Goal: Transaction & Acquisition: Purchase product/service

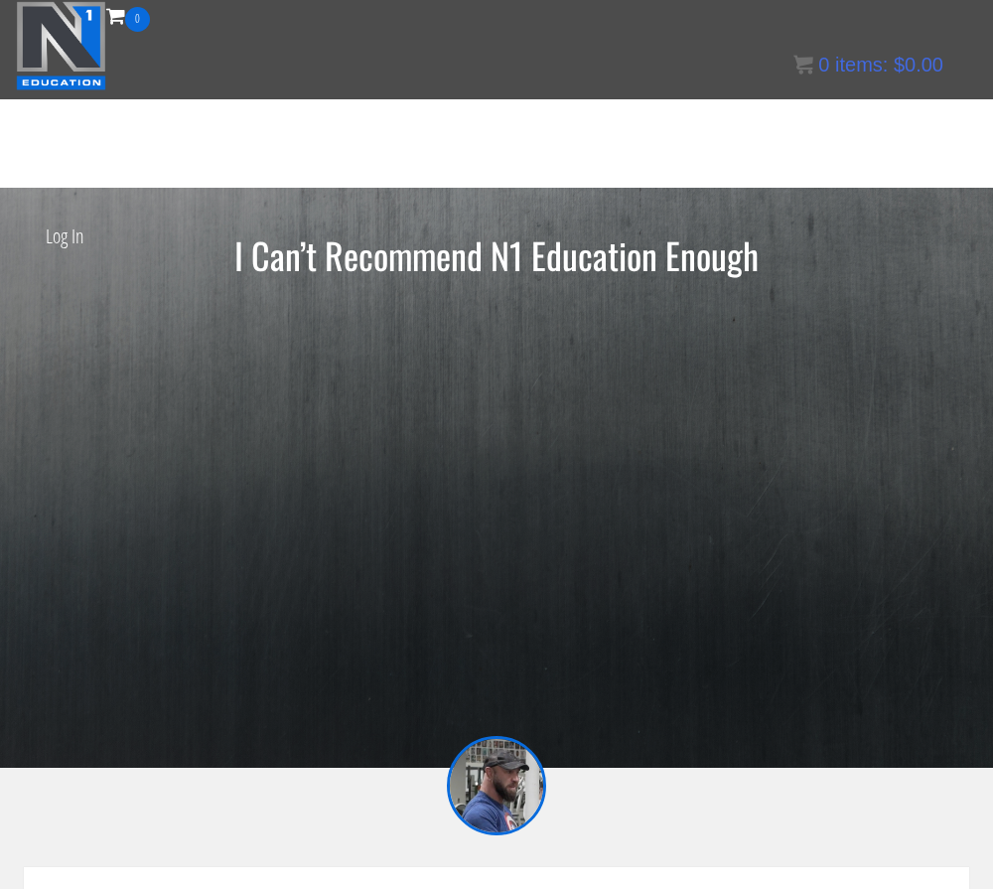
click at [4, 680] on div "I Can’t Recommend N1 Education Enough" at bounding box center [496, 477] width 993 height 485
click at [936, 766] on section "I Can’t Recommend N1 Education Enough" at bounding box center [496, 478] width 993 height 580
click at [828, 573] on div at bounding box center [497, 482] width 946 height 415
click at [904, 554] on div at bounding box center [497, 482] width 946 height 415
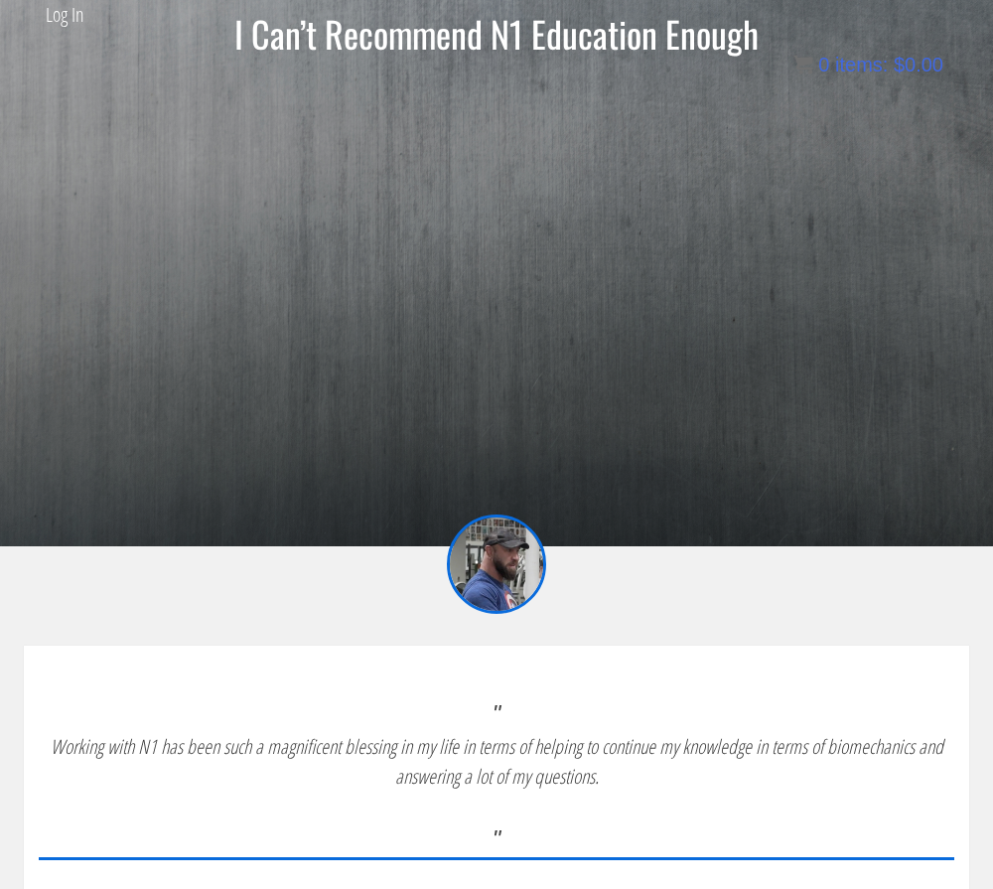
scroll to position [203, 0]
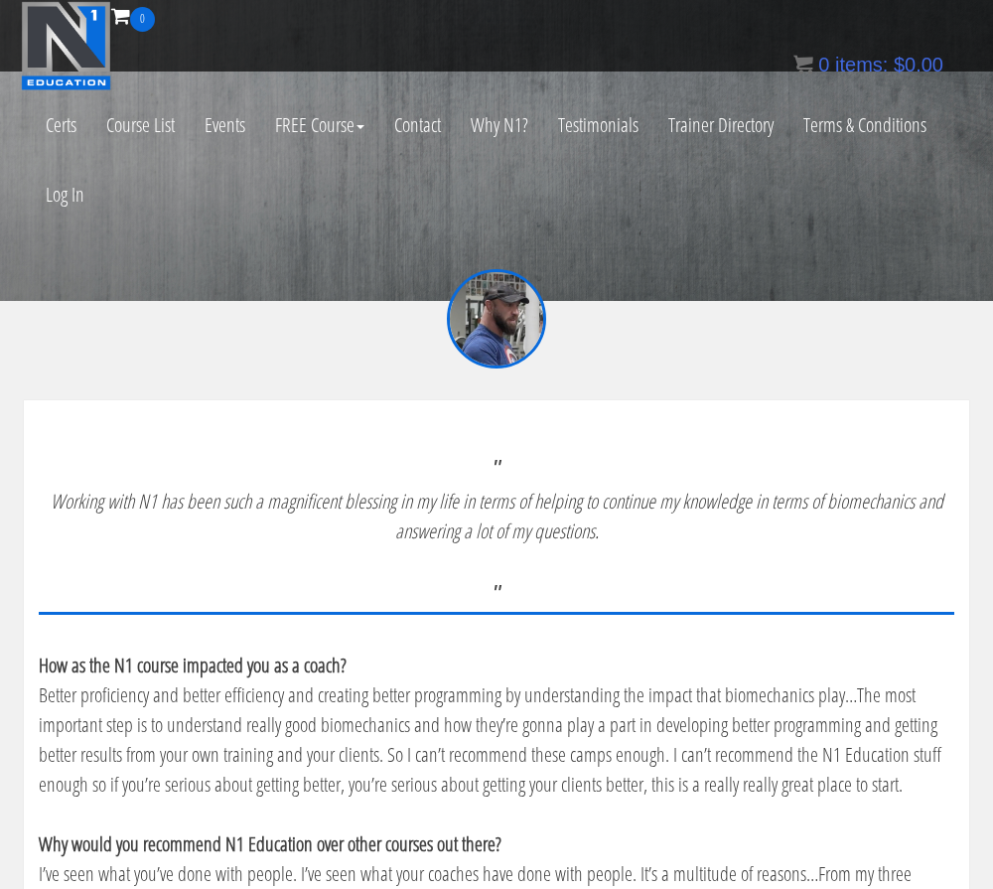
scroll to position [0, 0]
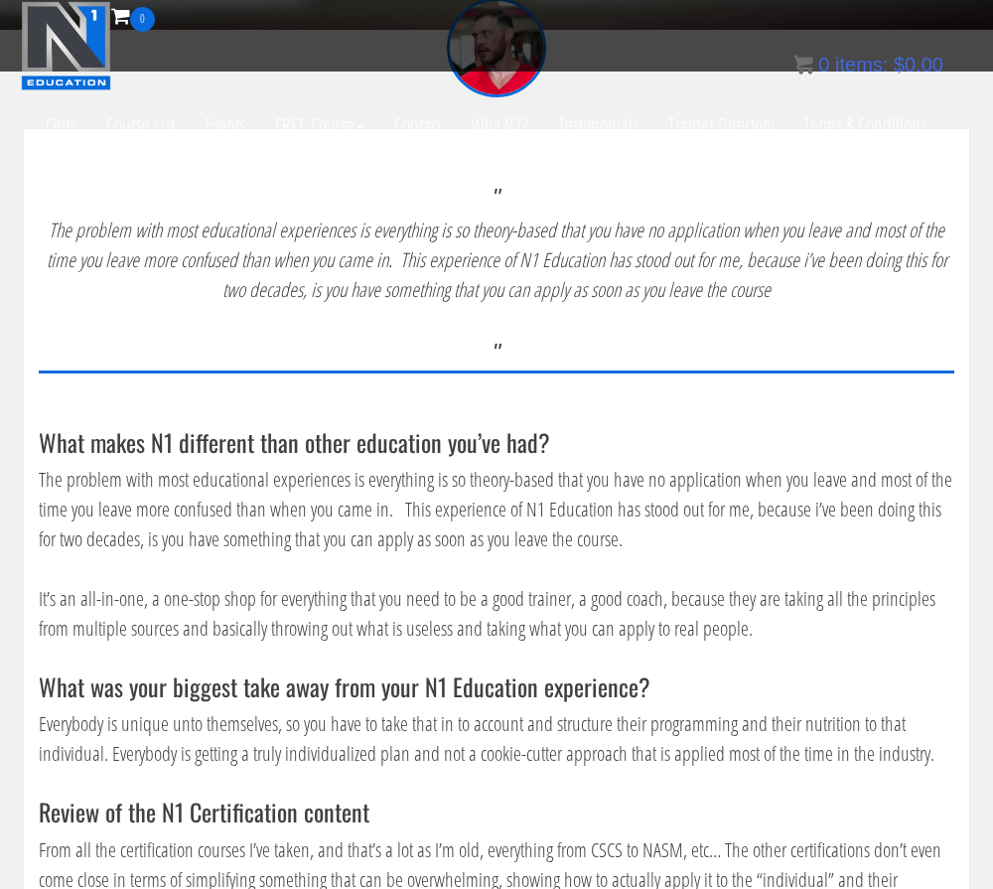
scroll to position [596, 0]
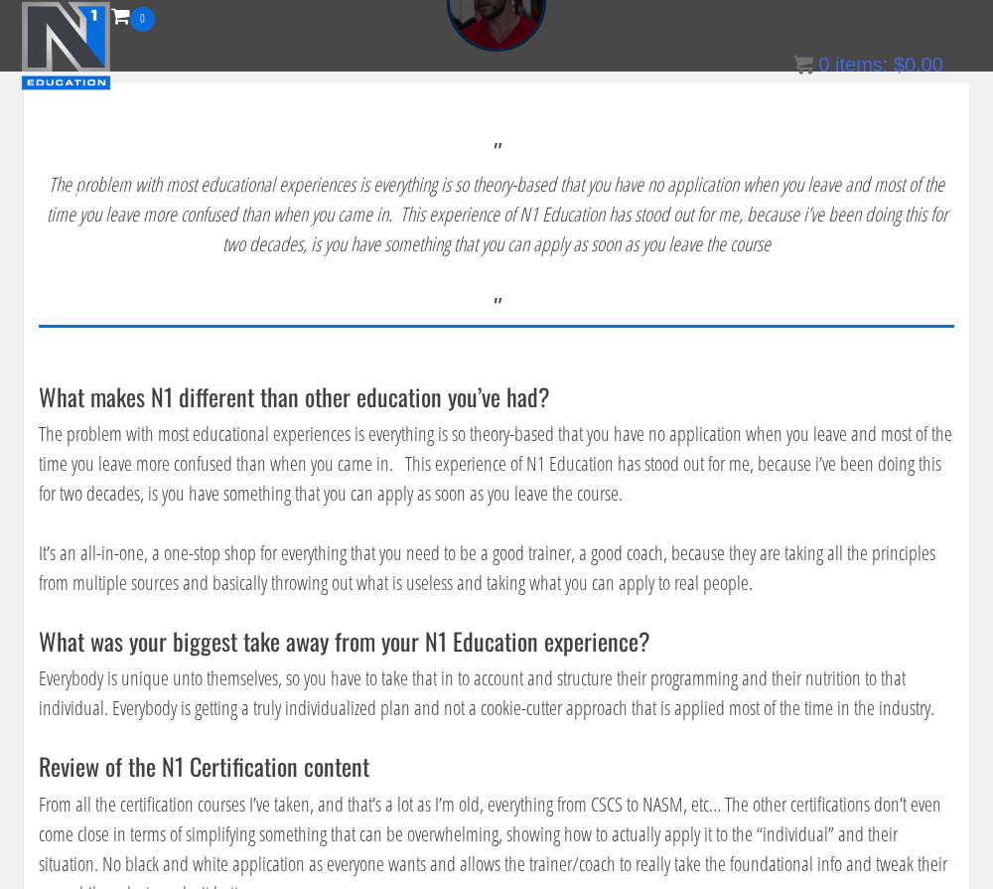
click at [938, 745] on div "What makes N1 different than other education you’ve had? The problem with most …" at bounding box center [497, 780] width 916 height 794
click at [950, 664] on p "Everybody is unique unto themselves, so you have to take that in to account and…" at bounding box center [497, 694] width 916 height 60
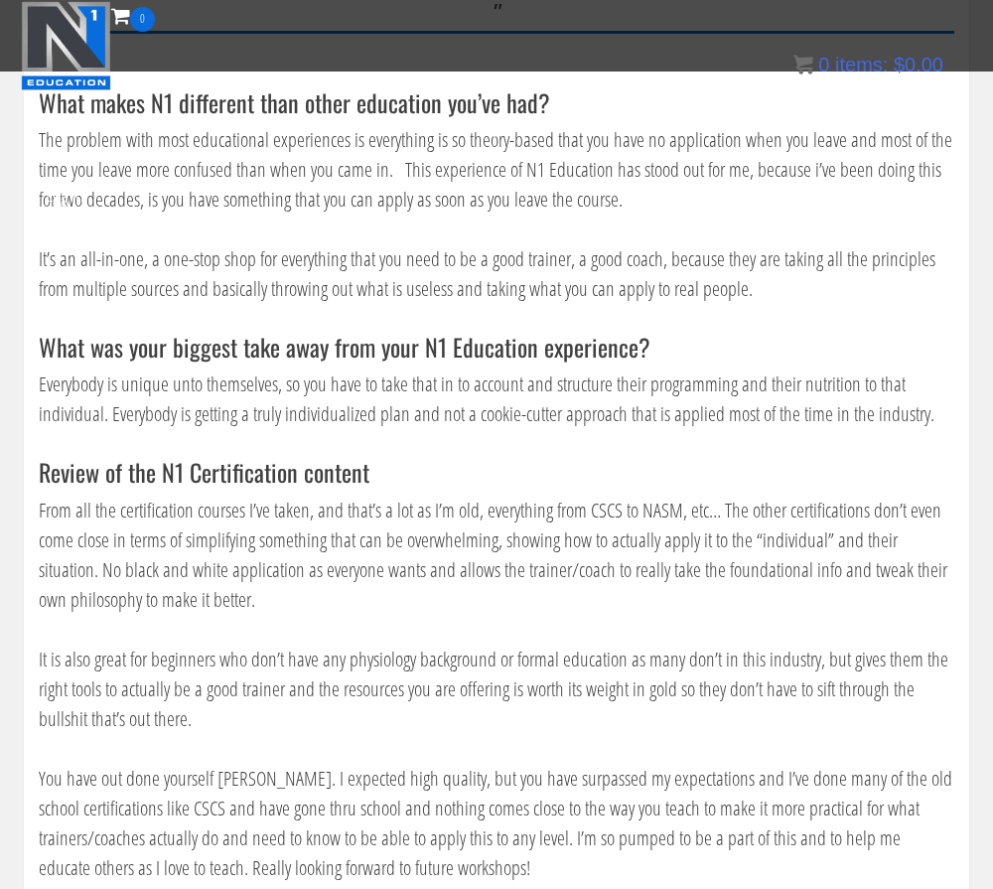
scroll to position [894, 0]
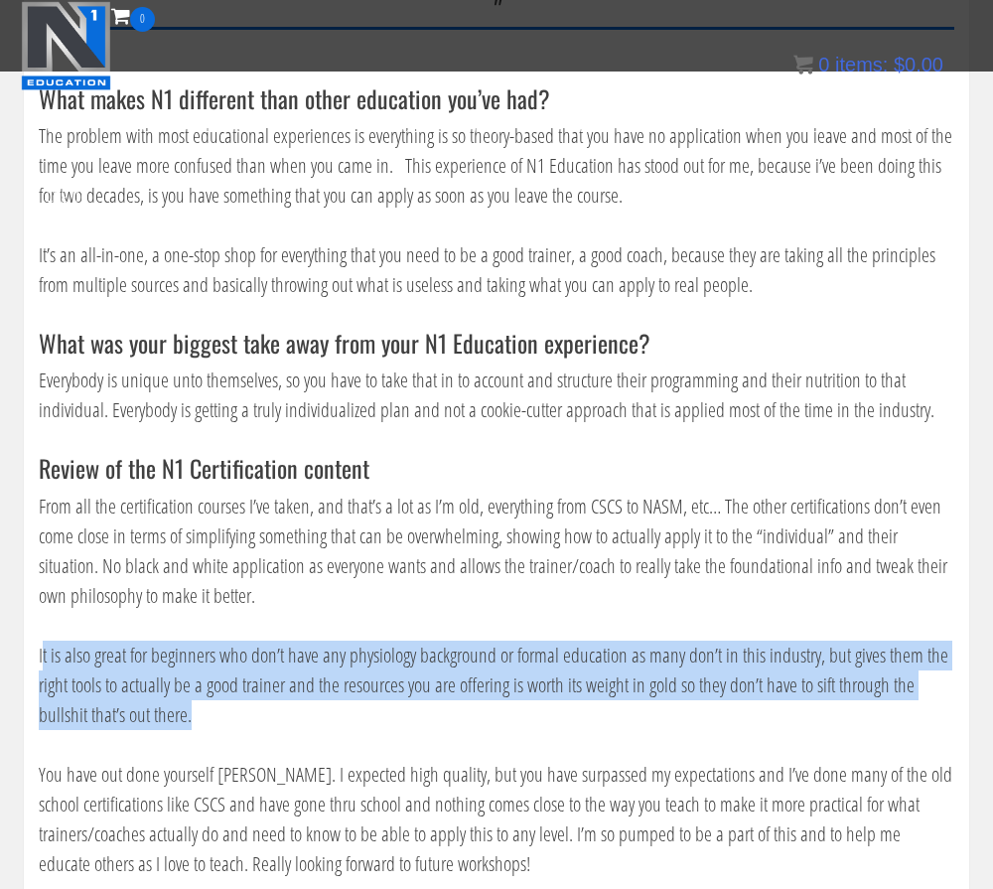
drag, startPoint x: 42, startPoint y: 655, endPoint x: 481, endPoint y: 721, distance: 444.1
click at [481, 721] on p "It is also great for beginners who don’t have any physiology background or form…" at bounding box center [497, 685] width 916 height 89
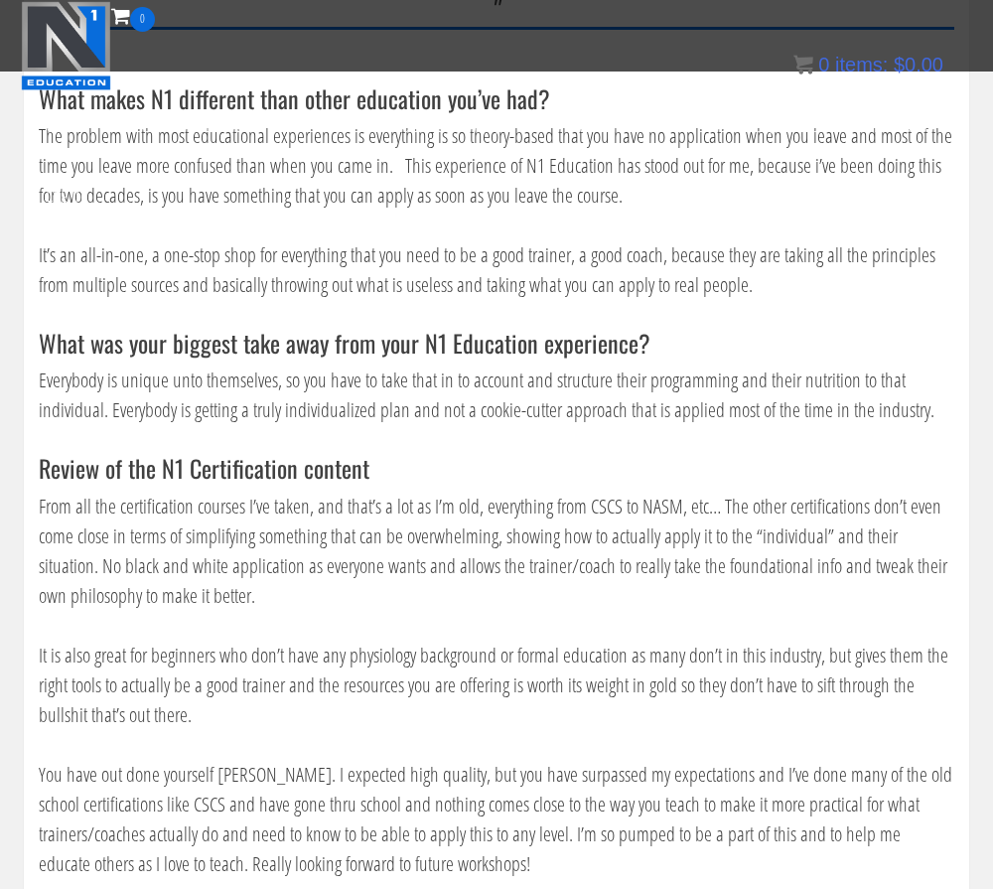
click at [461, 734] on div "What makes N1 different than other education you’ve had? The problem with most …" at bounding box center [497, 482] width 916 height 794
click at [860, 506] on p "From all the certification courses I’ve taken, and that’s a lot as I’m old, eve…" at bounding box center [497, 551] width 916 height 119
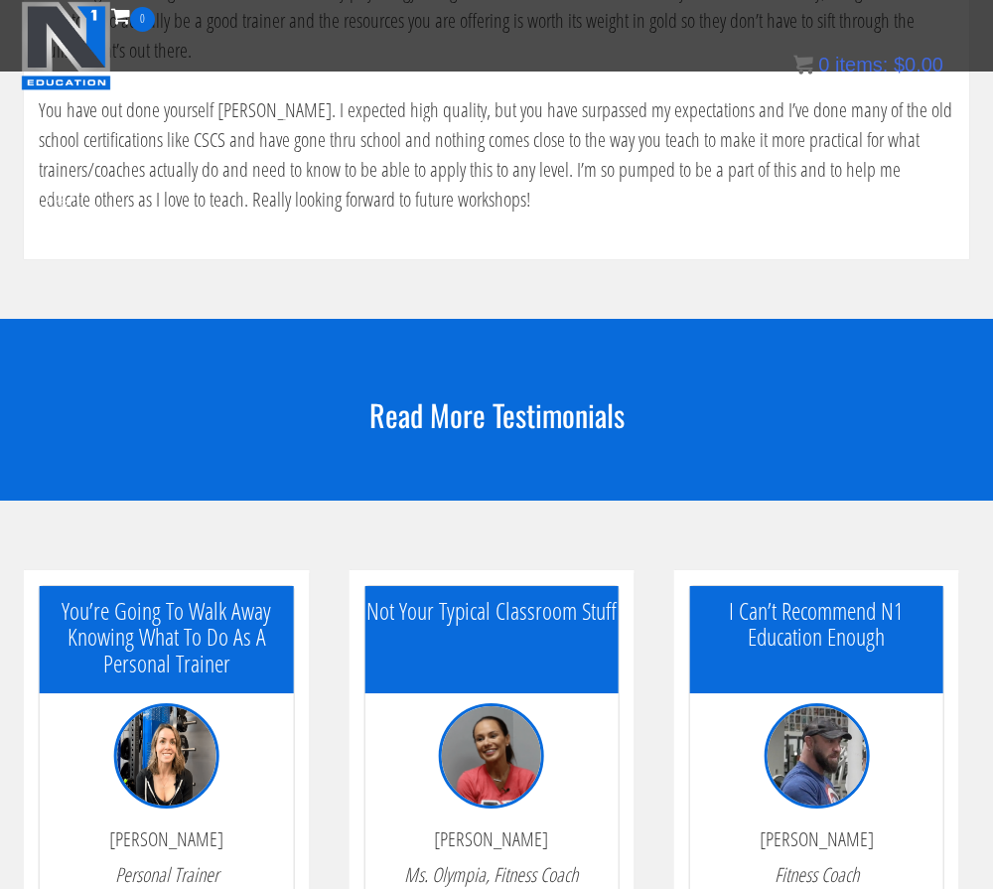
scroll to position [1589, 0]
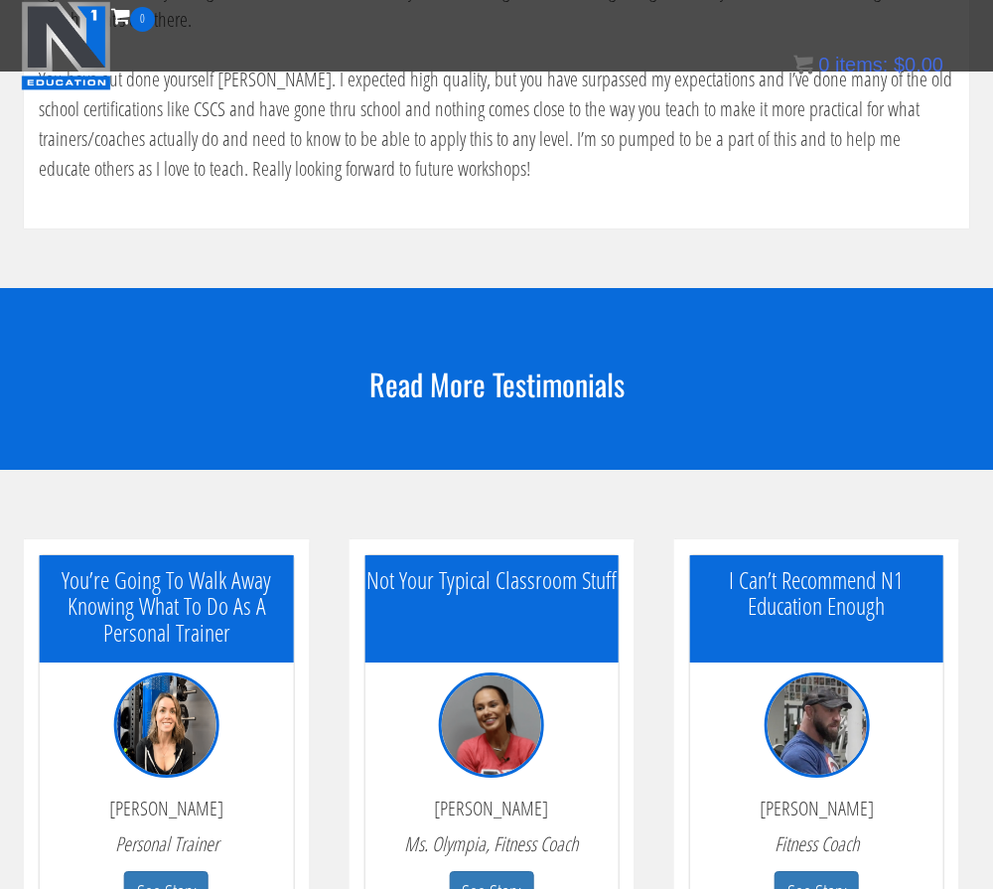
click at [142, 635] on h5 "You’re Going To Walk Away Knowing What To Do As A Personal Trainer" at bounding box center [166, 606] width 253 height 78
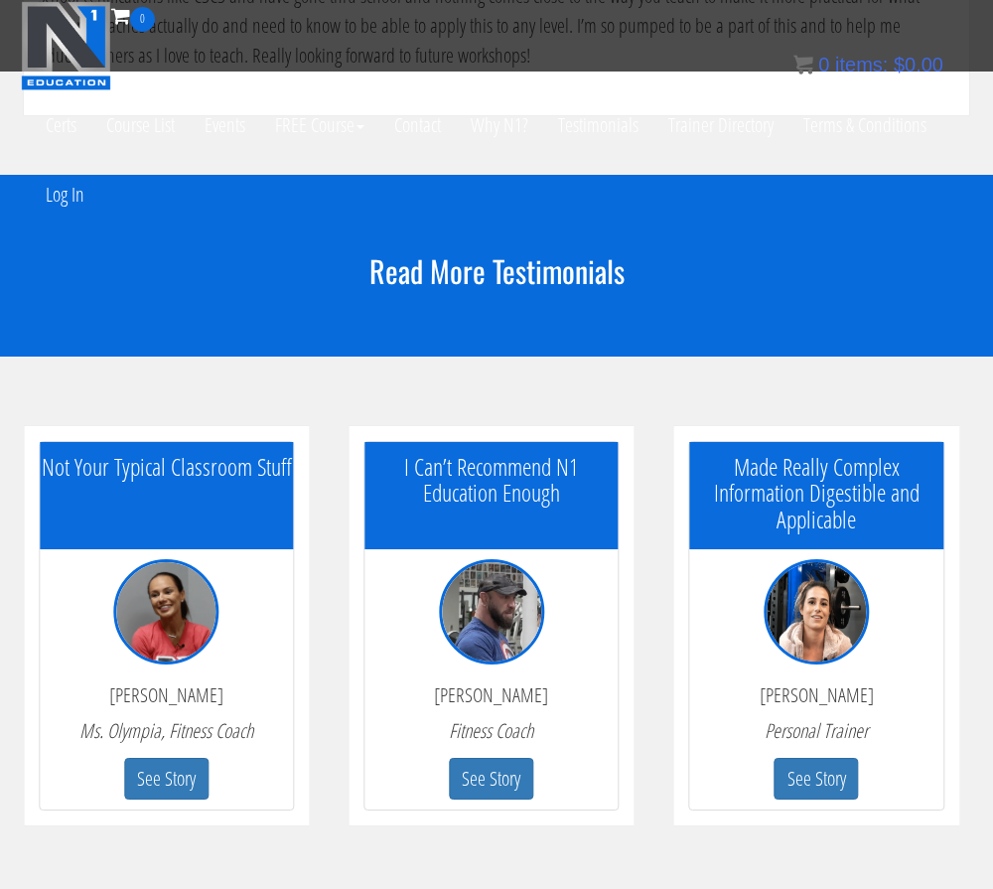
scroll to position [1689, 0]
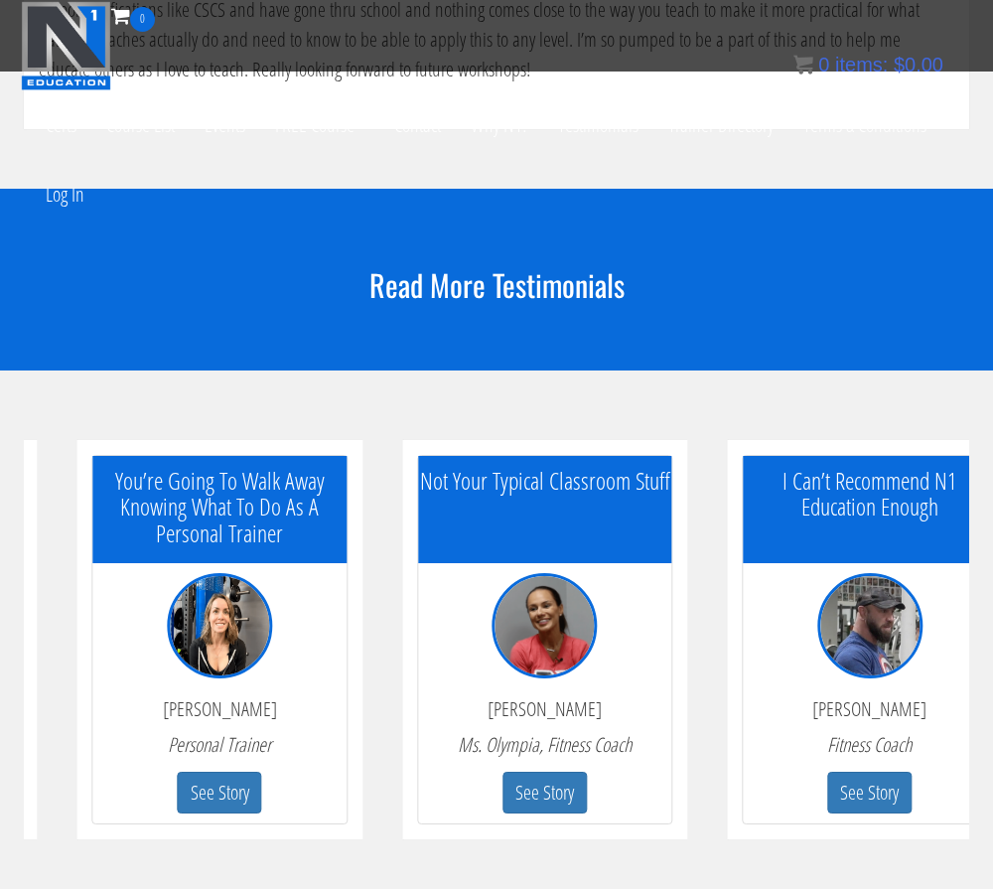
click at [626, 731] on div "Nathalia Melo Ms. Olympia, Fitness Coach" at bounding box center [545, 735] width 224 height 74
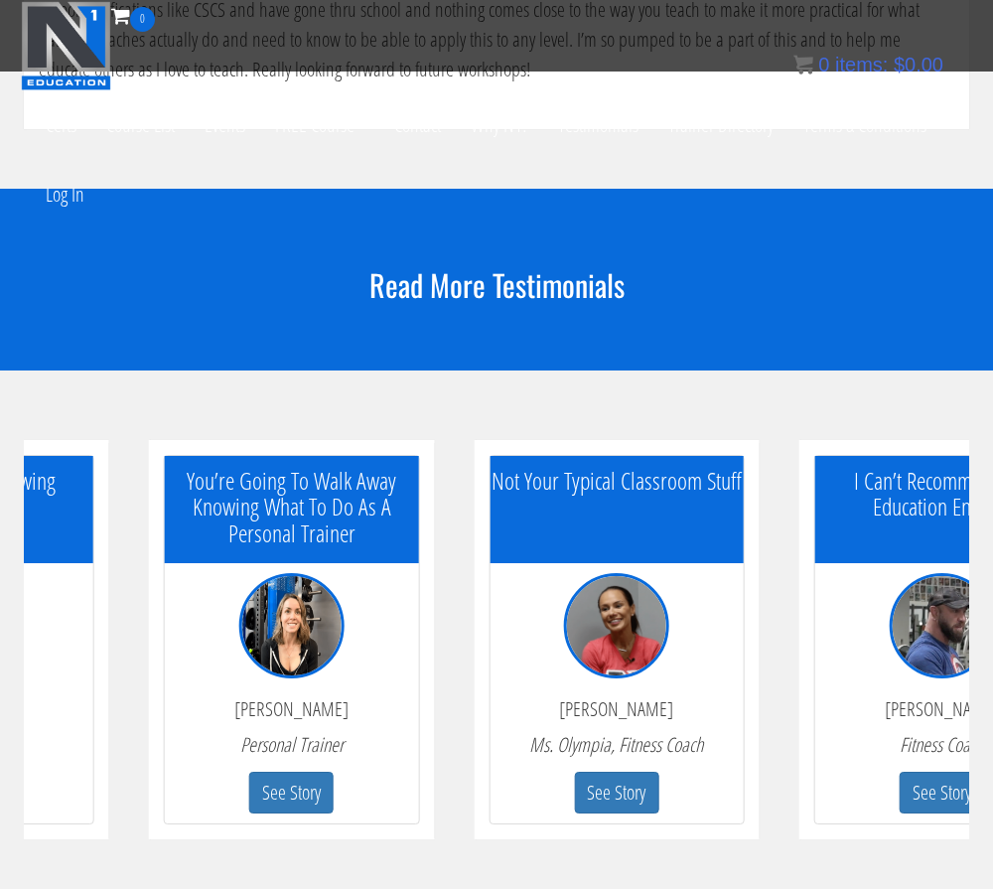
click at [318, 698] on div "Heather Adams Personal Trainer" at bounding box center [292, 735] width 224 height 74
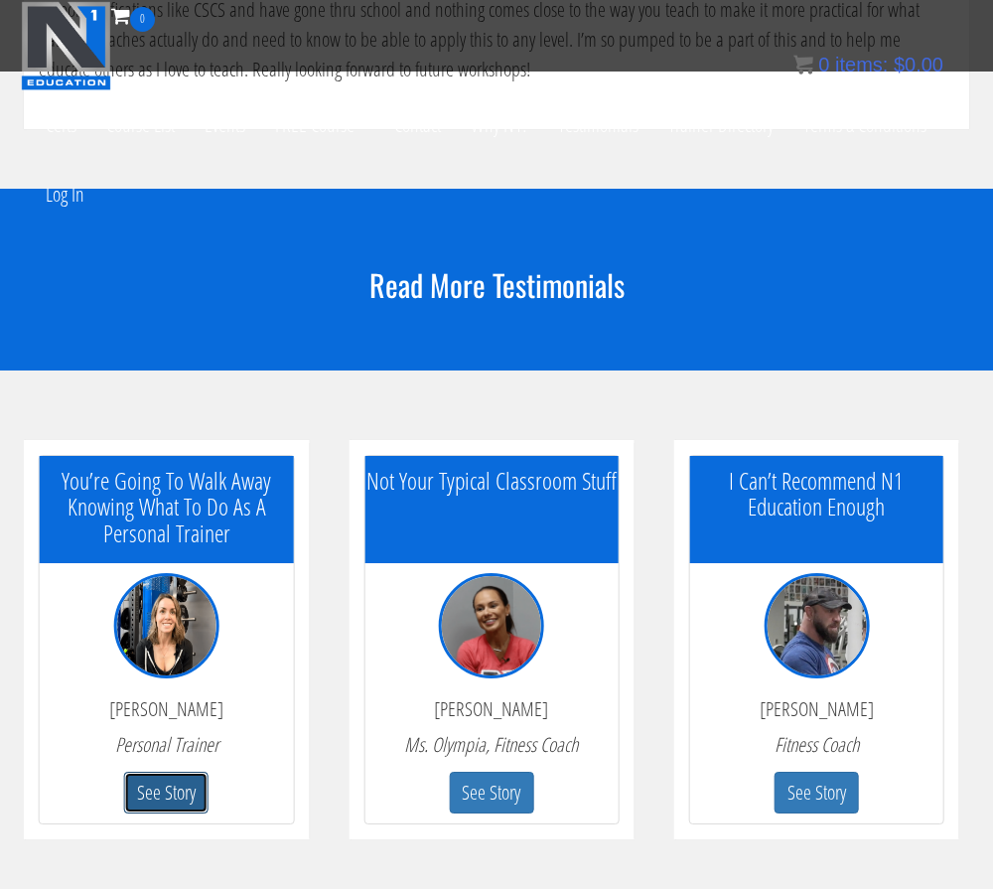
click at [172, 797] on button "See Story" at bounding box center [166, 793] width 84 height 43
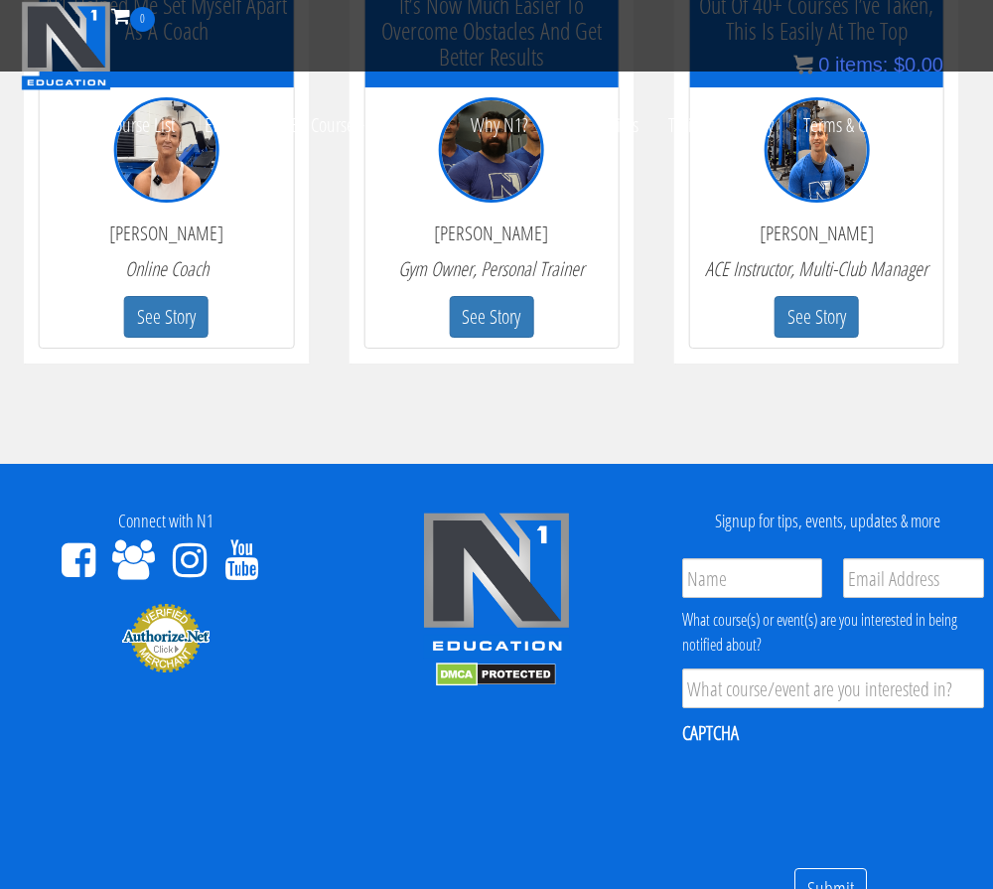
scroll to position [894, 0]
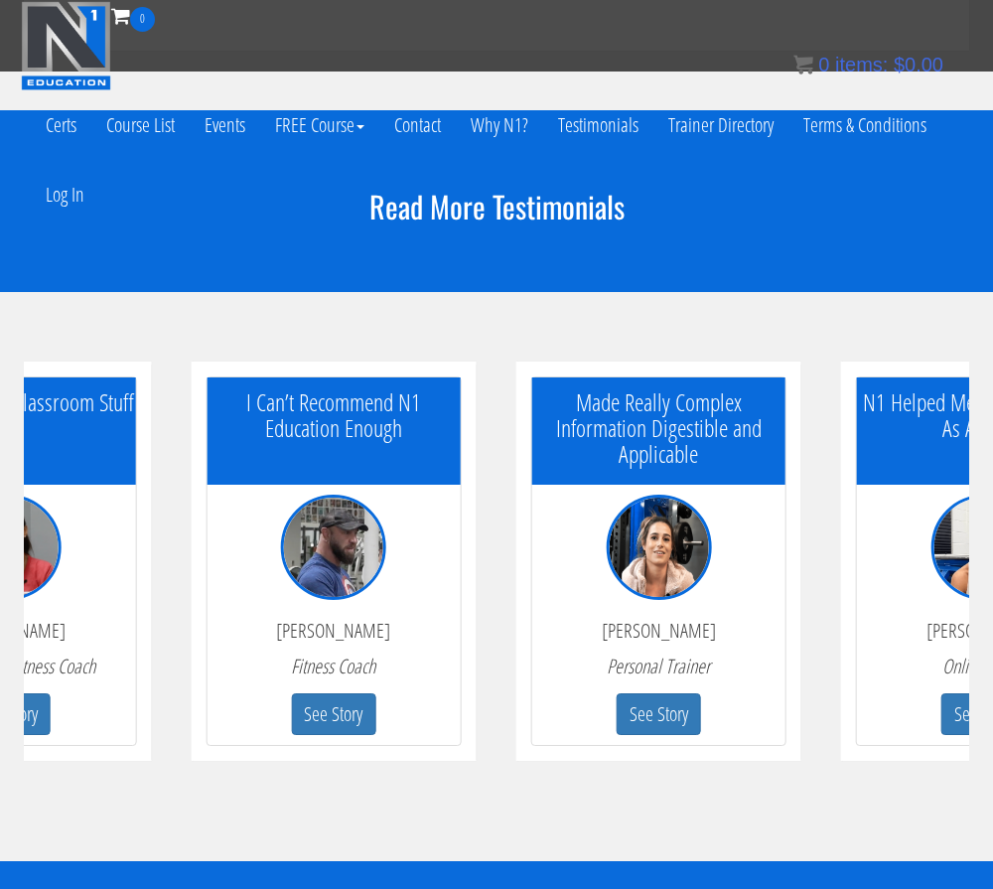
click at [990, 700] on div "You’re Going To Walk Away Knowing What To Do As A Personal Trainer Heather Adam…" at bounding box center [496, 577] width 993 height 450
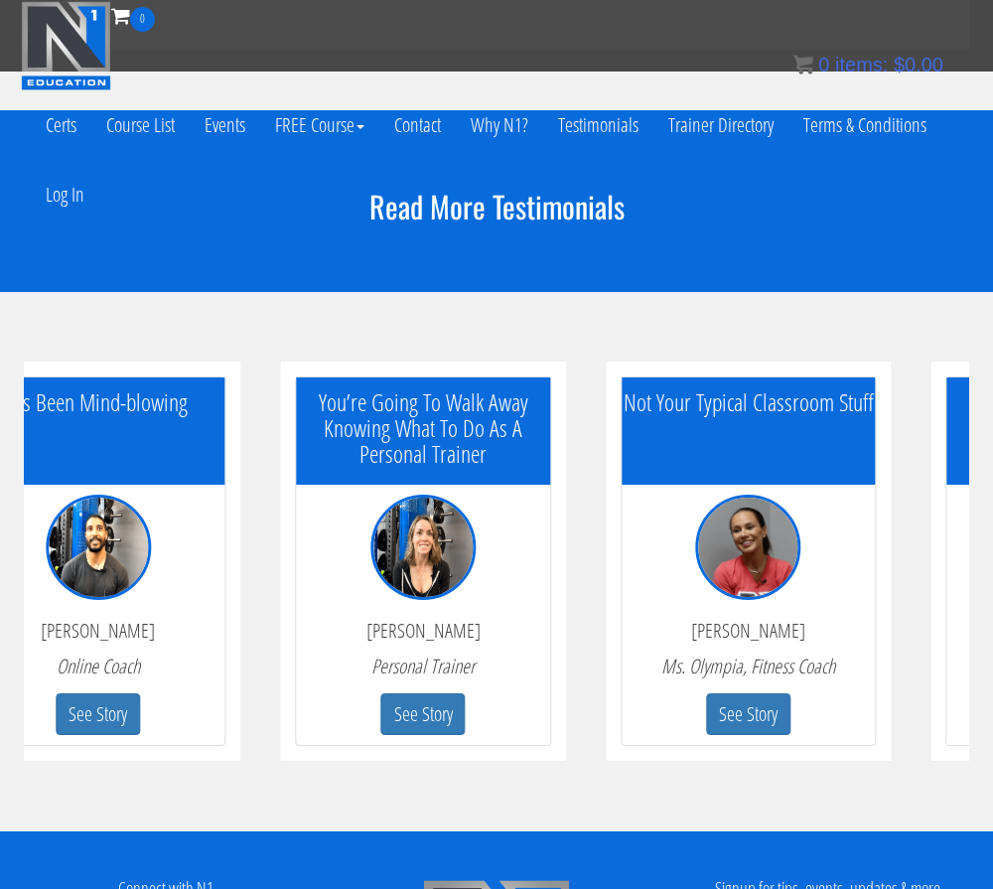
click at [992, 710] on html "Skip to content Toggle navigation 0 Certs Course List Events FREE Course Course…" at bounding box center [496, 282] width 993 height 2353
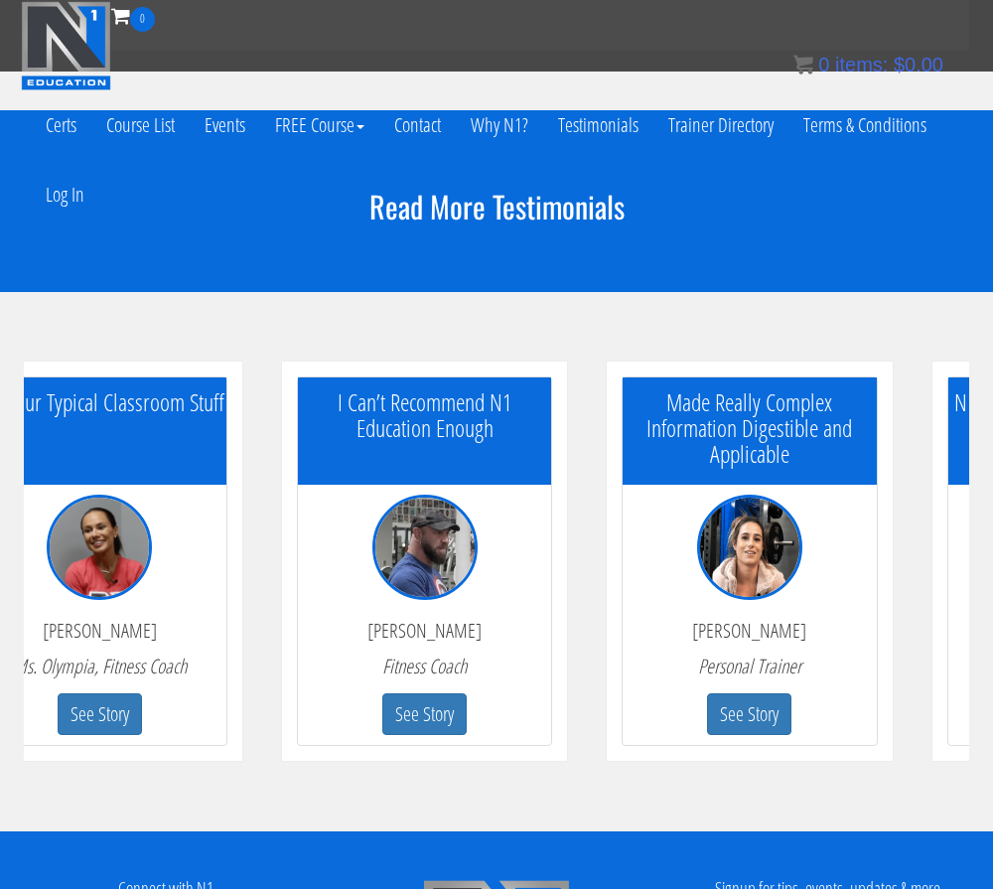
click at [0, 556] on html "Skip to content Toggle navigation 0 Certs Course List Events FREE Course Course…" at bounding box center [496, 282] width 993 height 2353
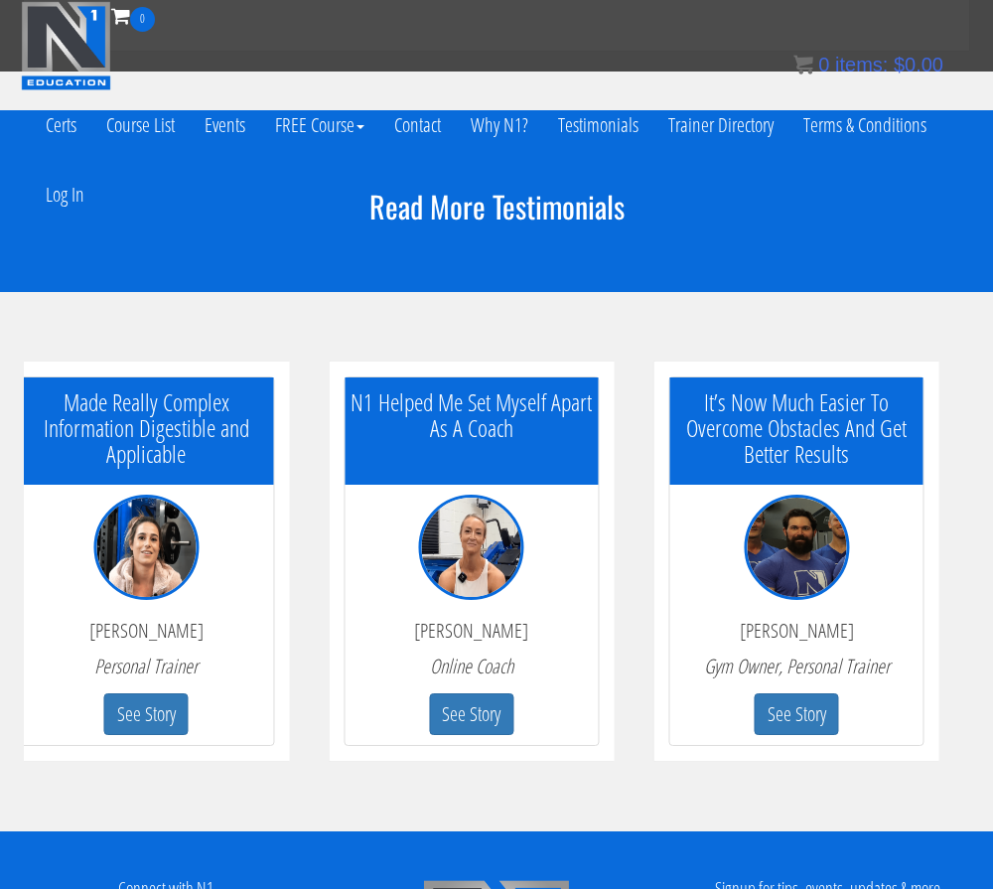
click at [160, 593] on img at bounding box center [145, 547] width 105 height 105
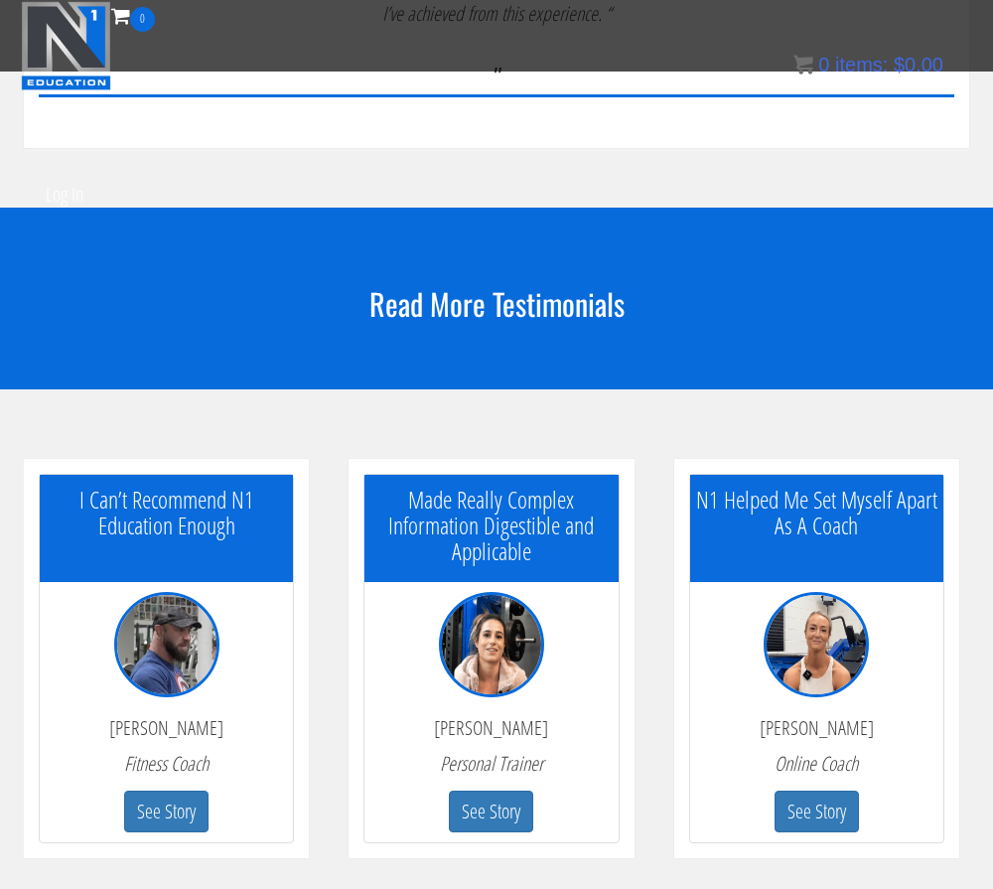
scroll to position [995, 0]
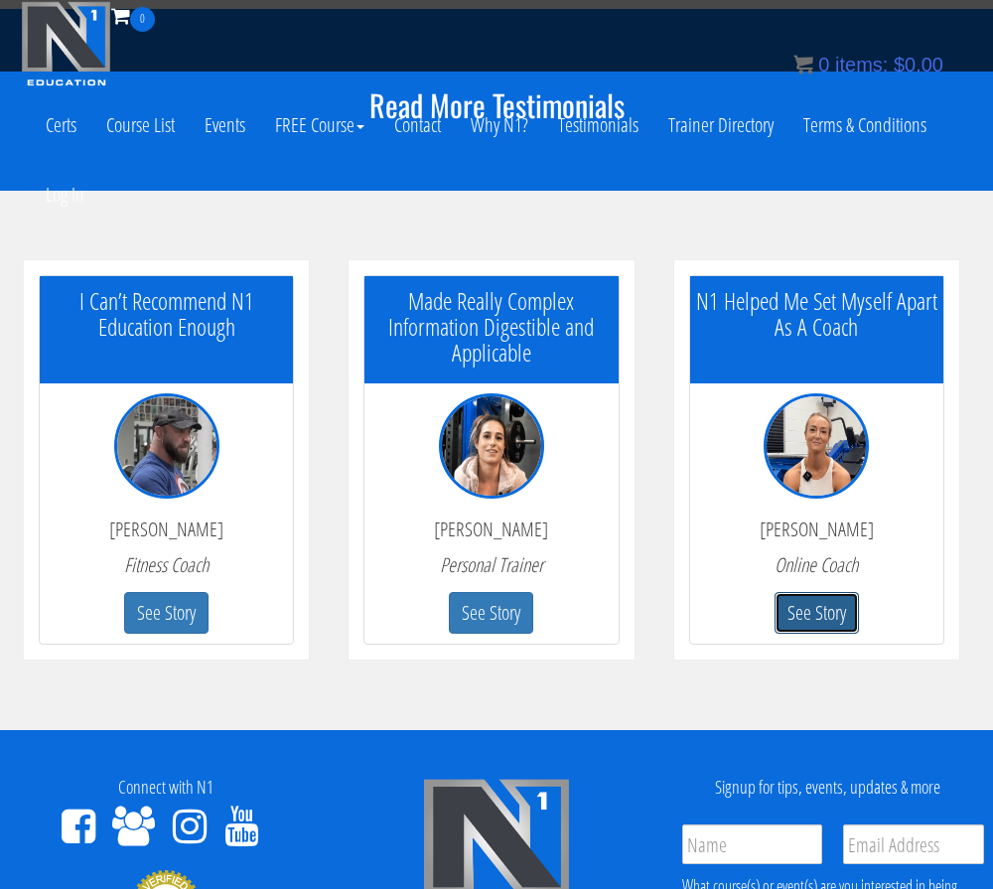
click at [805, 614] on button "See Story" at bounding box center [817, 613] width 84 height 43
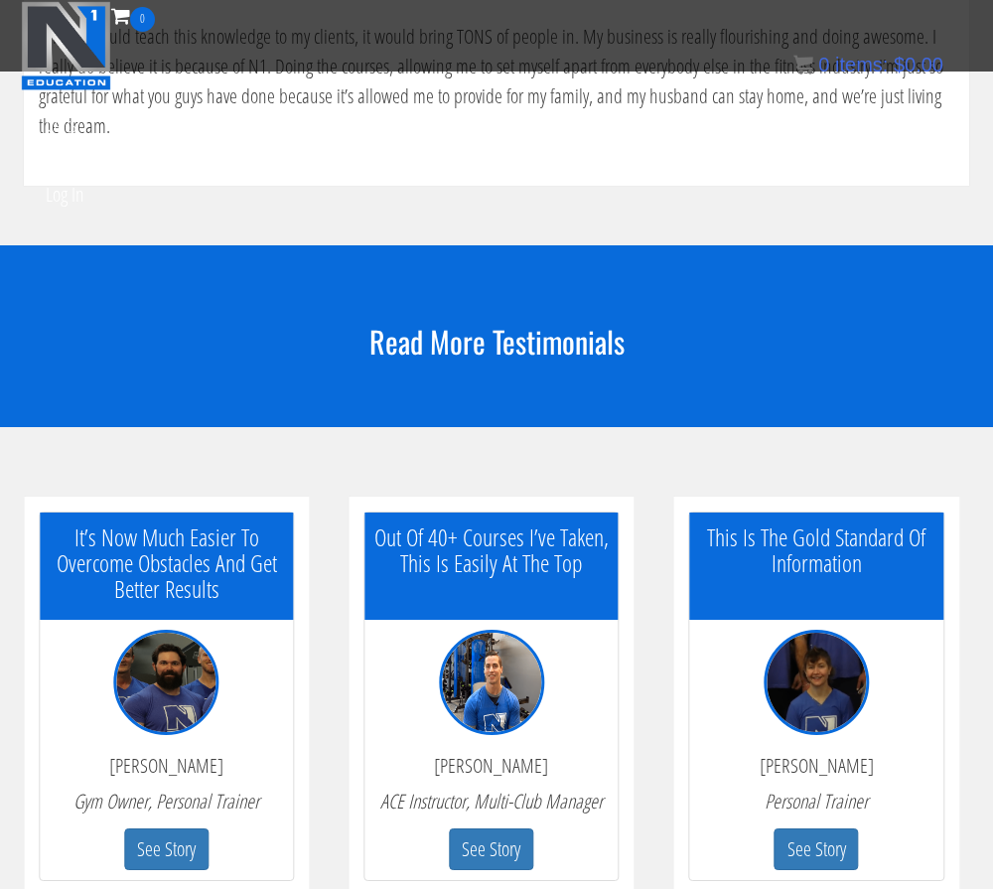
scroll to position [1093, 0]
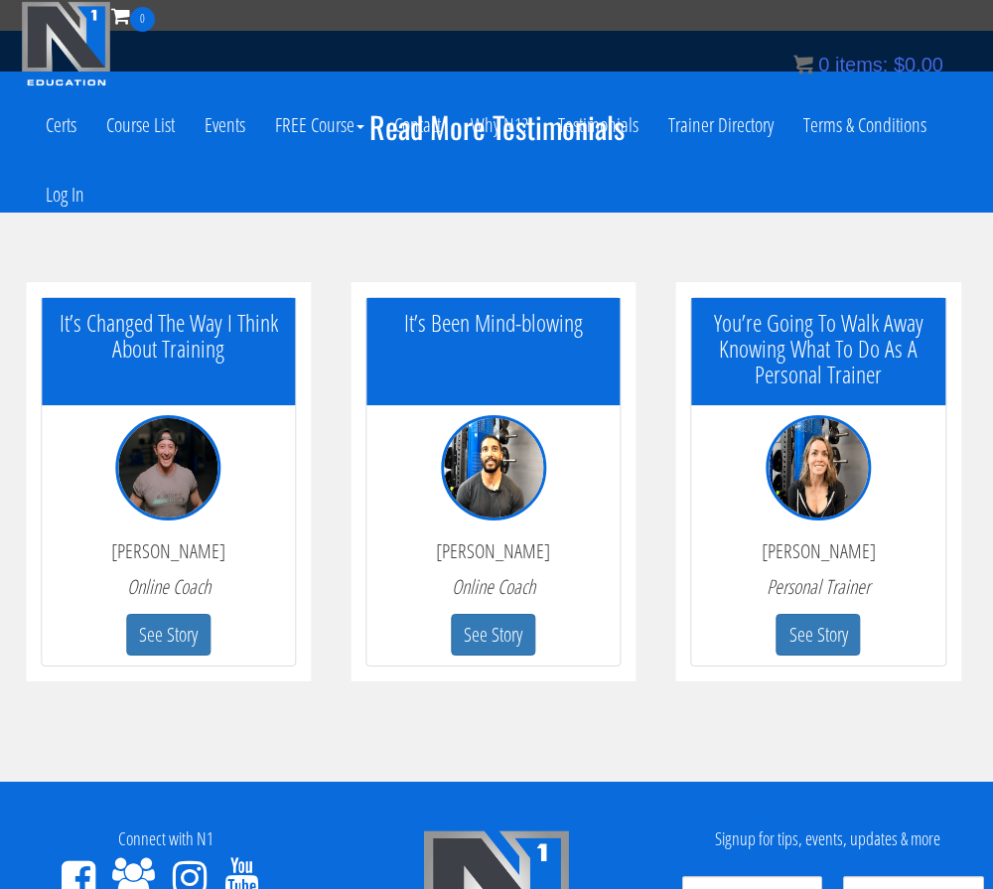
click at [0, 520] on html "Skip to content Toggle navigation 0 Certs Course List Events FREE Course Course…" at bounding box center [496, 158] width 993 height 2502
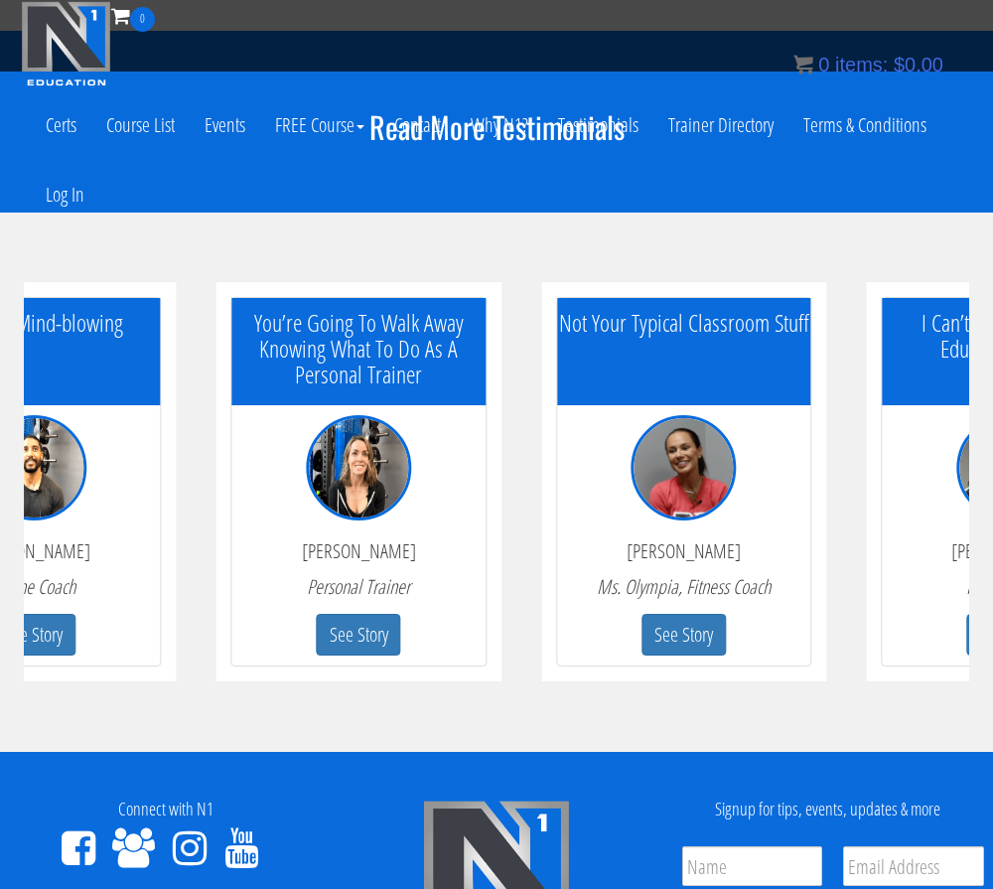
click at [270, 567] on div "Heather Adams Personal Trainer" at bounding box center [359, 577] width 224 height 74
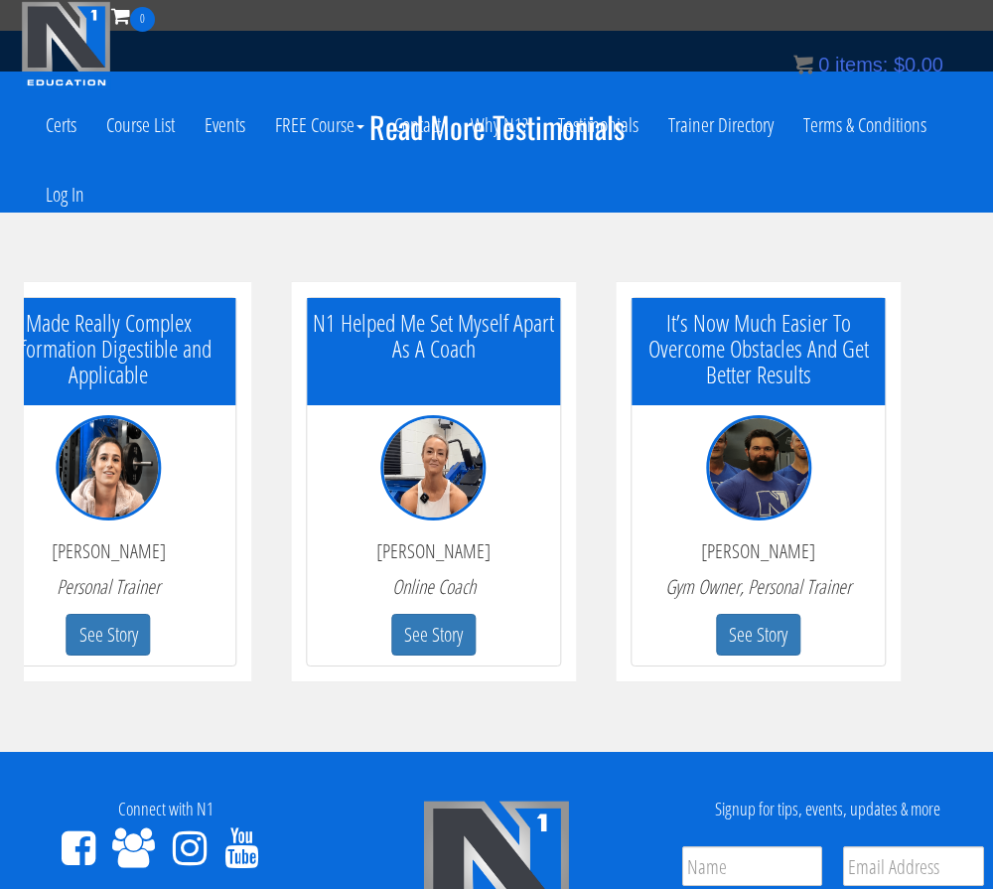
click at [0, 591] on html "Skip to content Toggle navigation 0 Certs Course List Events FREE Course Course…" at bounding box center [496, 143] width 993 height 2473
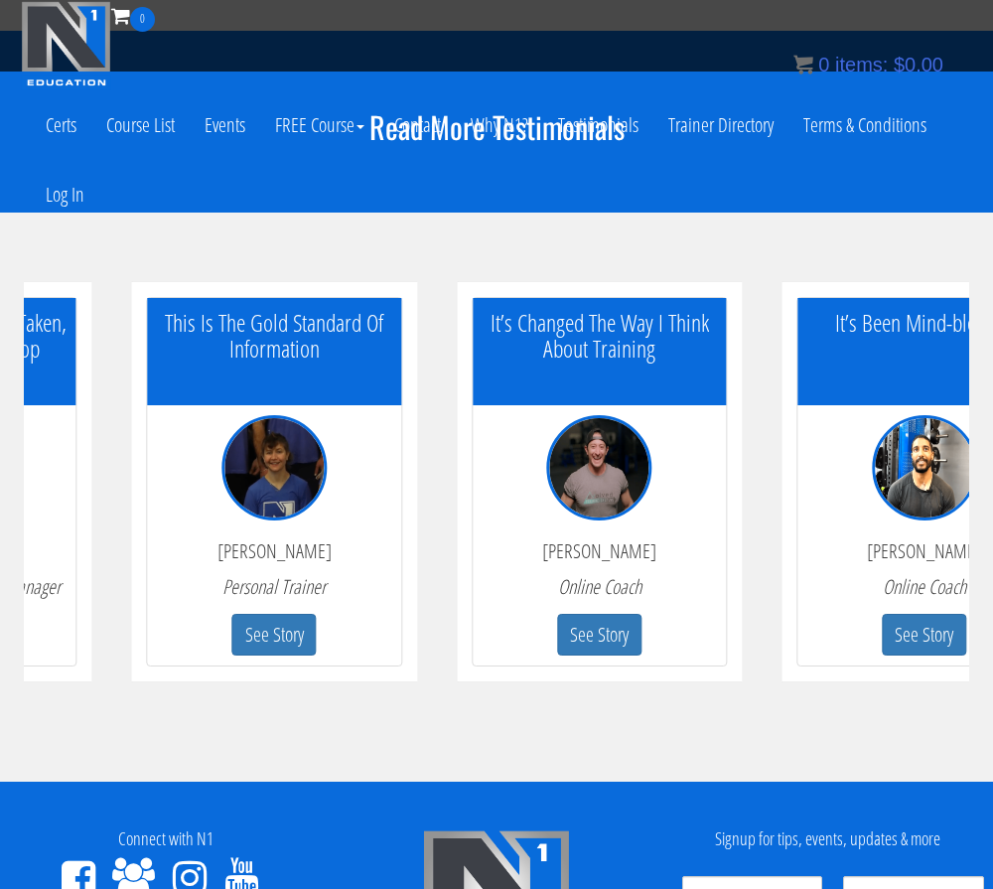
click at [125, 556] on div "You’re Going To Walk Away Knowing What To Do As A Personal Trainer Heather Adam…" at bounding box center [497, 497] width 946 height 450
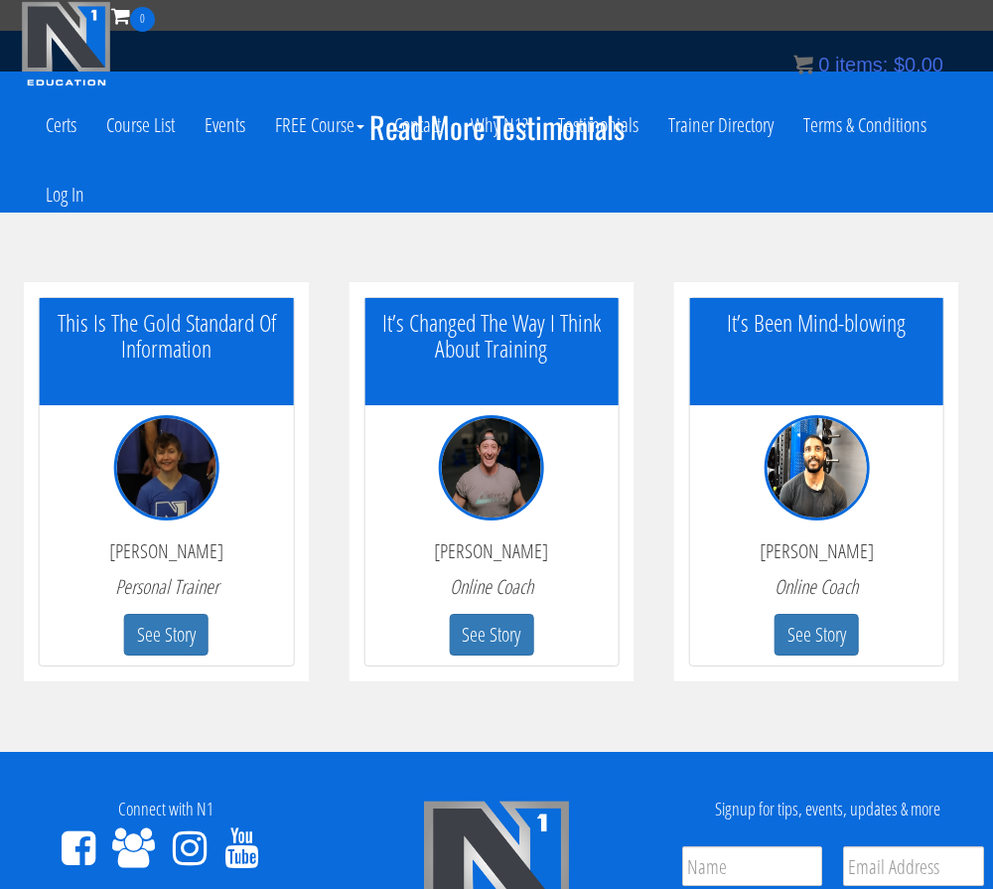
click at [507, 547] on p "[PERSON_NAME]" at bounding box center [491, 551] width 224 height 22
click at [496, 646] on button "See Story" at bounding box center [491, 635] width 84 height 43
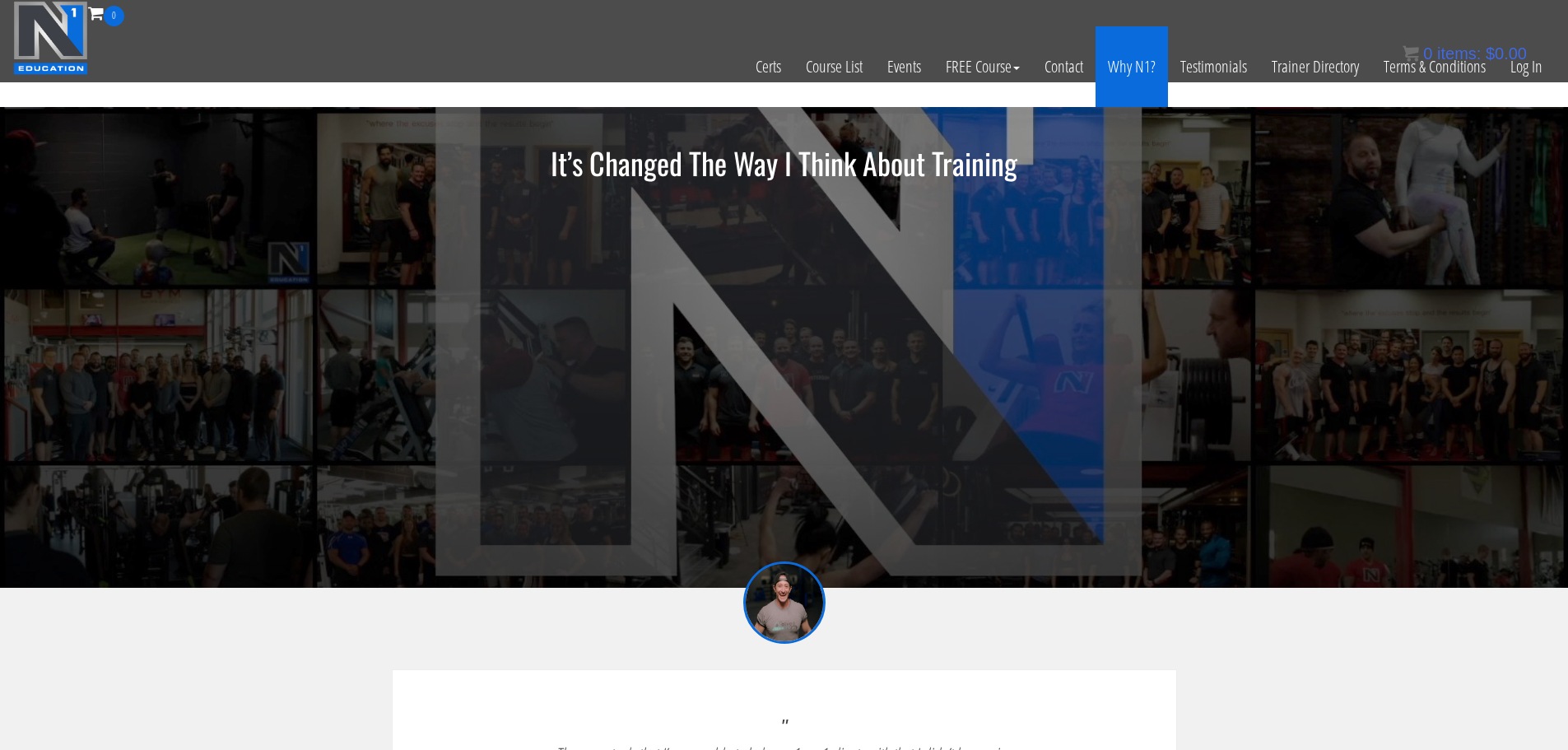
click at [822, 51] on link "Why N1?" at bounding box center [1131, 66] width 72 height 80
click at [822, 68] on link "Why N1?" at bounding box center [1131, 66] width 72 height 80
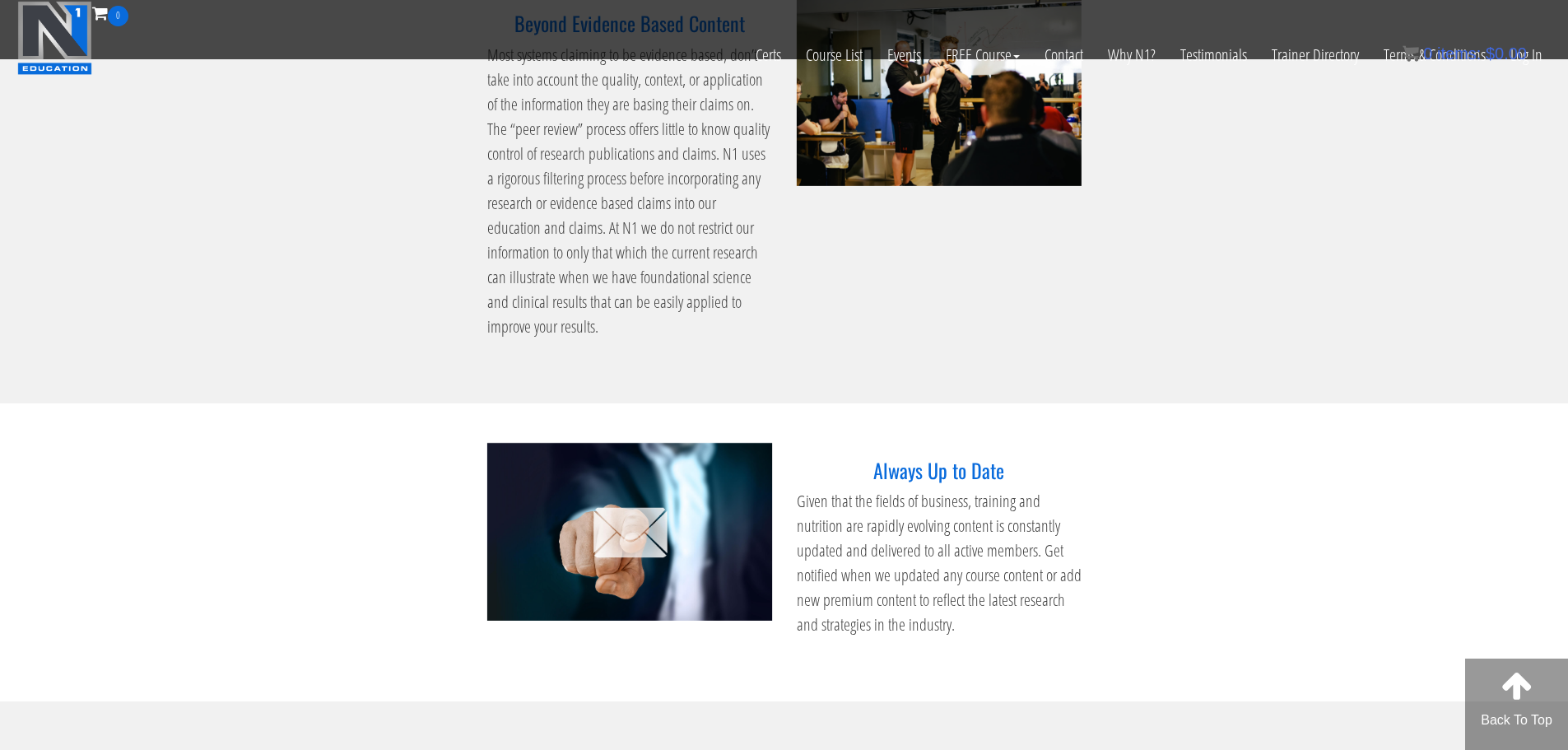
scroll to position [2717, 0]
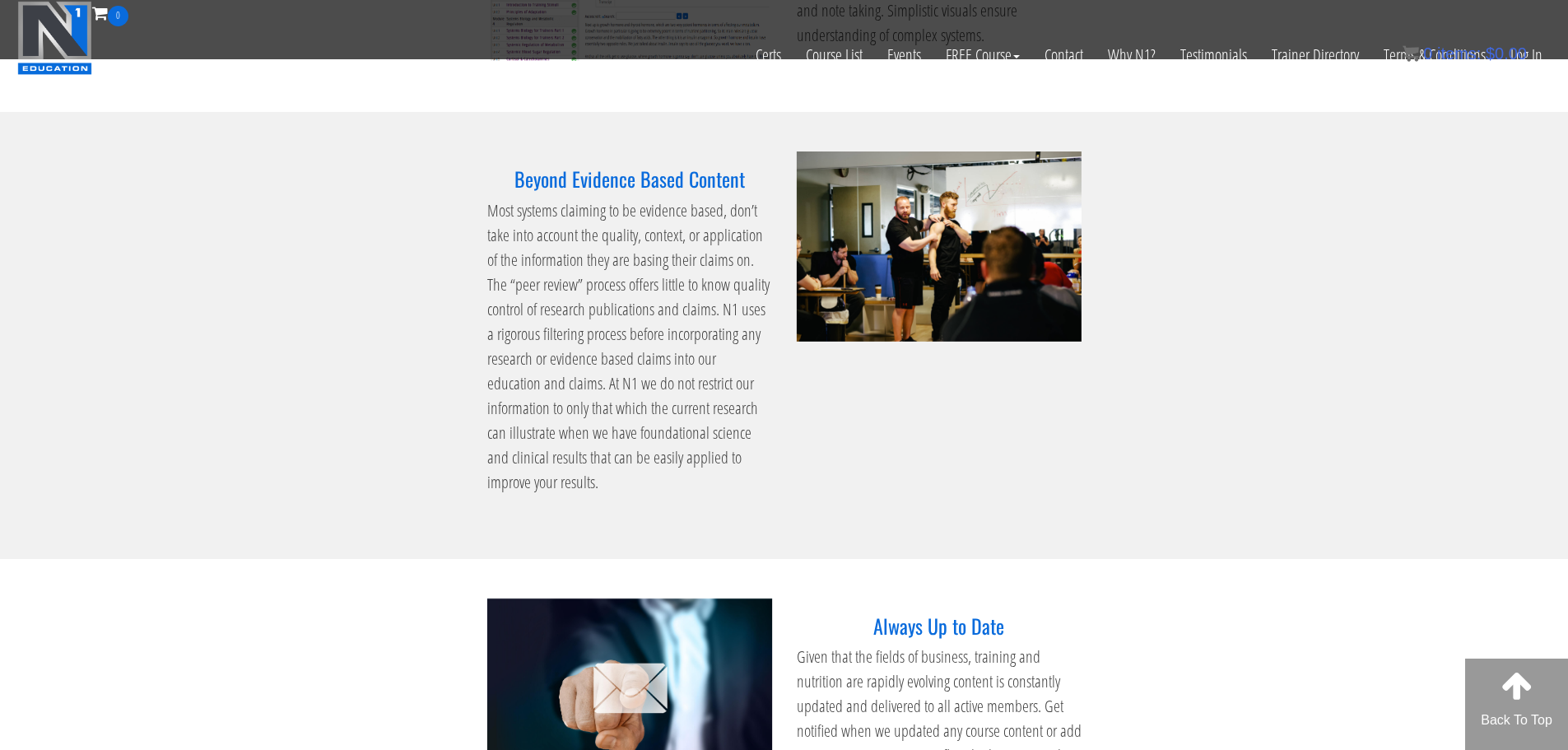
scroll to position [2223, 0]
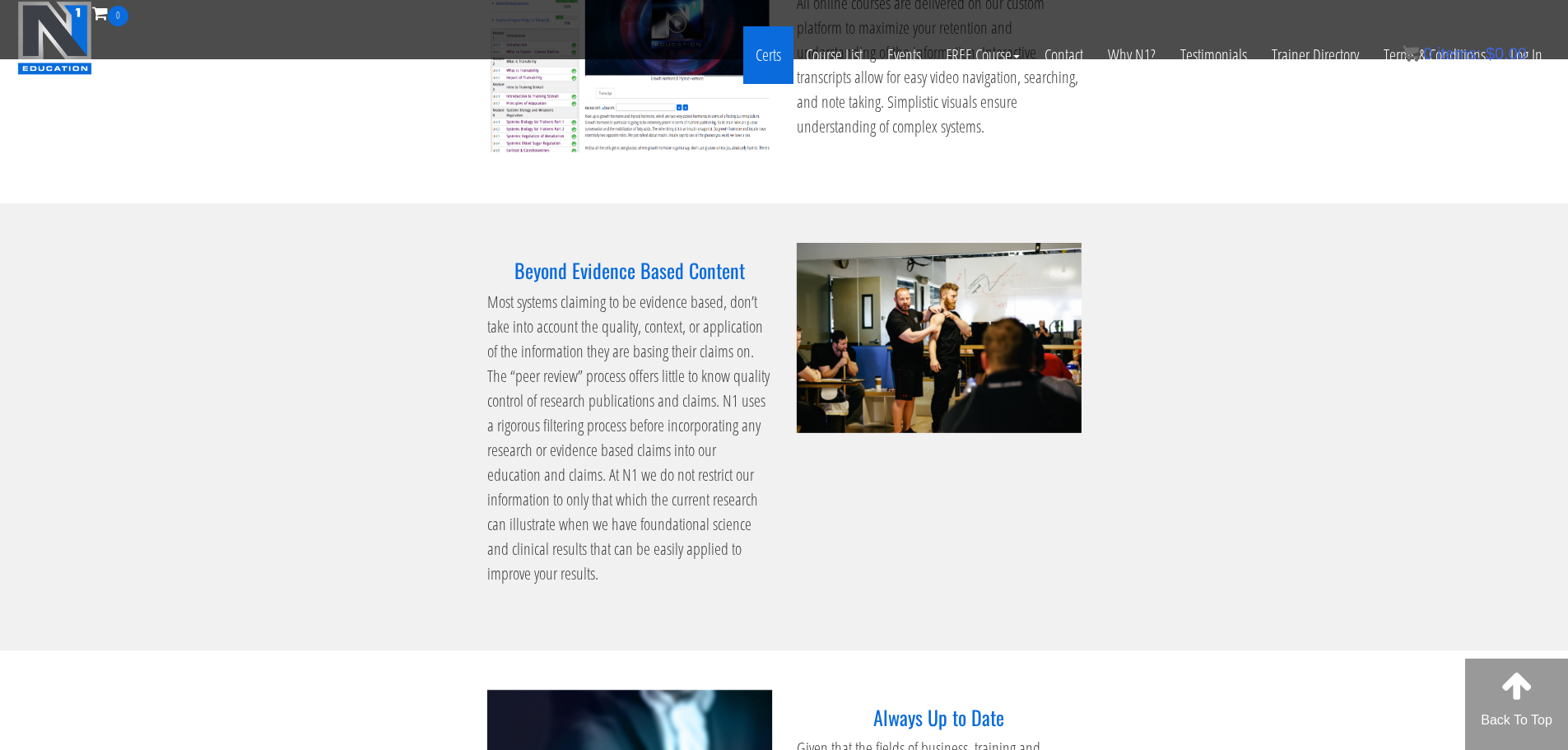
click at [764, 52] on link "Certs" at bounding box center [768, 56] width 51 height 58
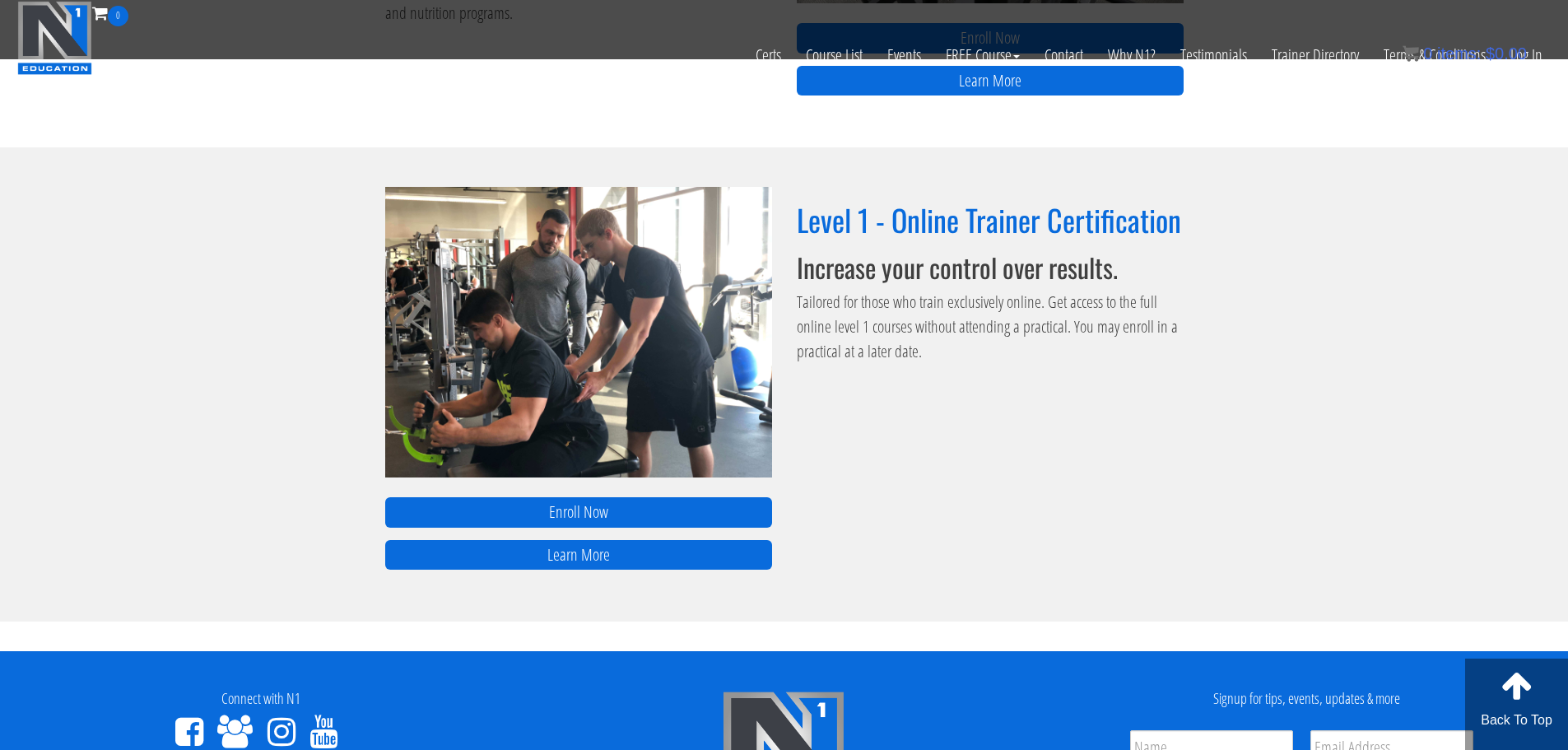
scroll to position [1153, 0]
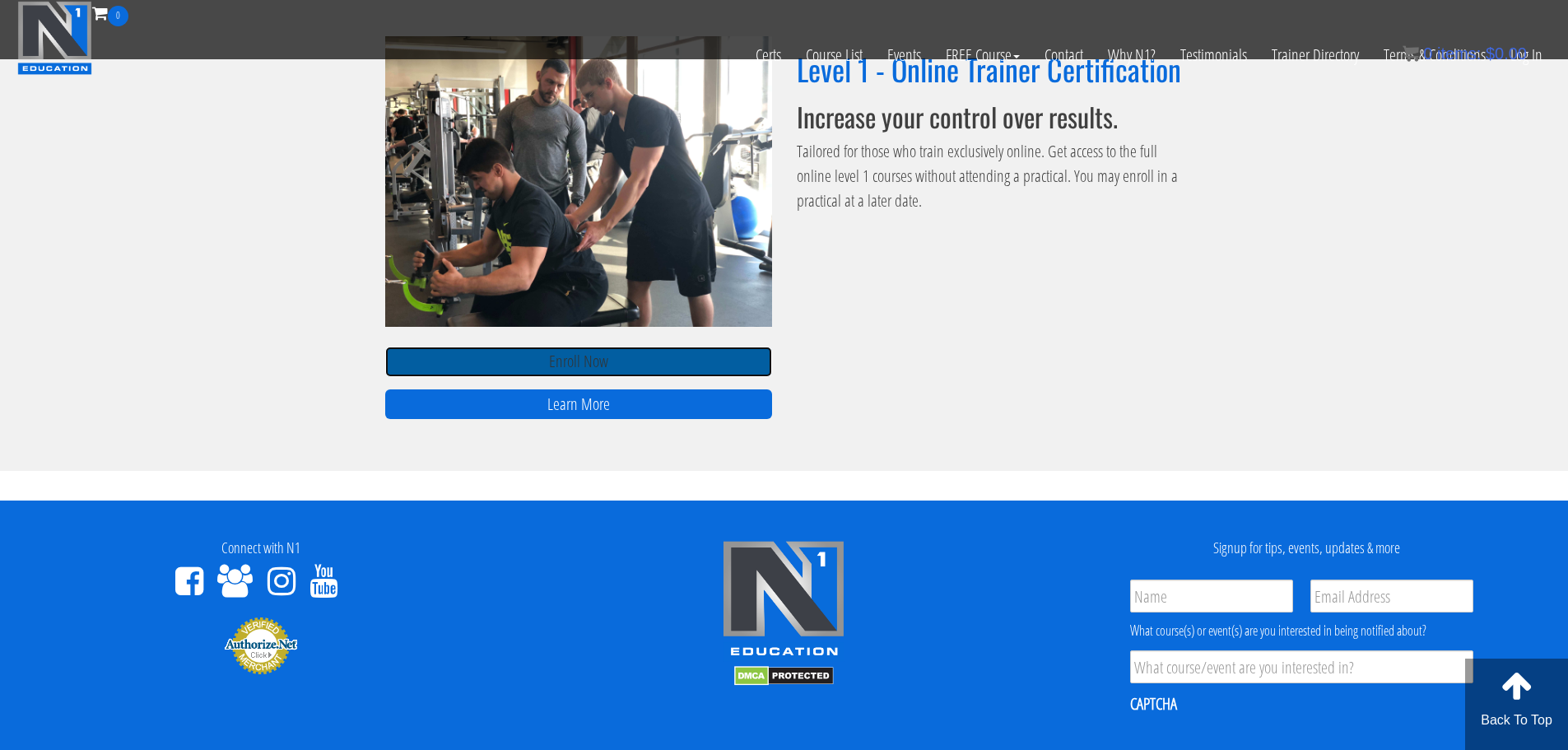
click at [647, 376] on link "Enroll Now" at bounding box center [578, 361] width 387 height 31
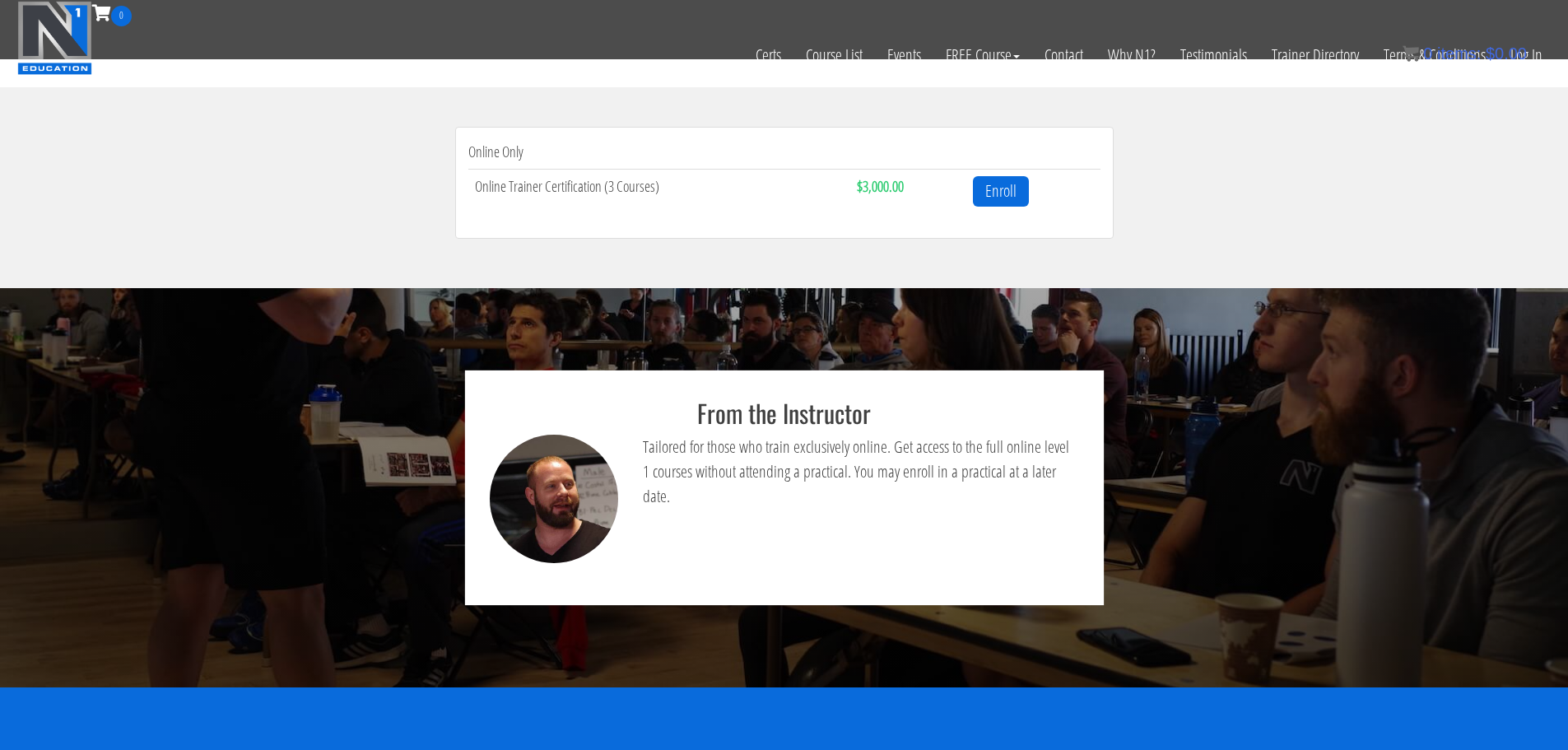
scroll to position [412, 0]
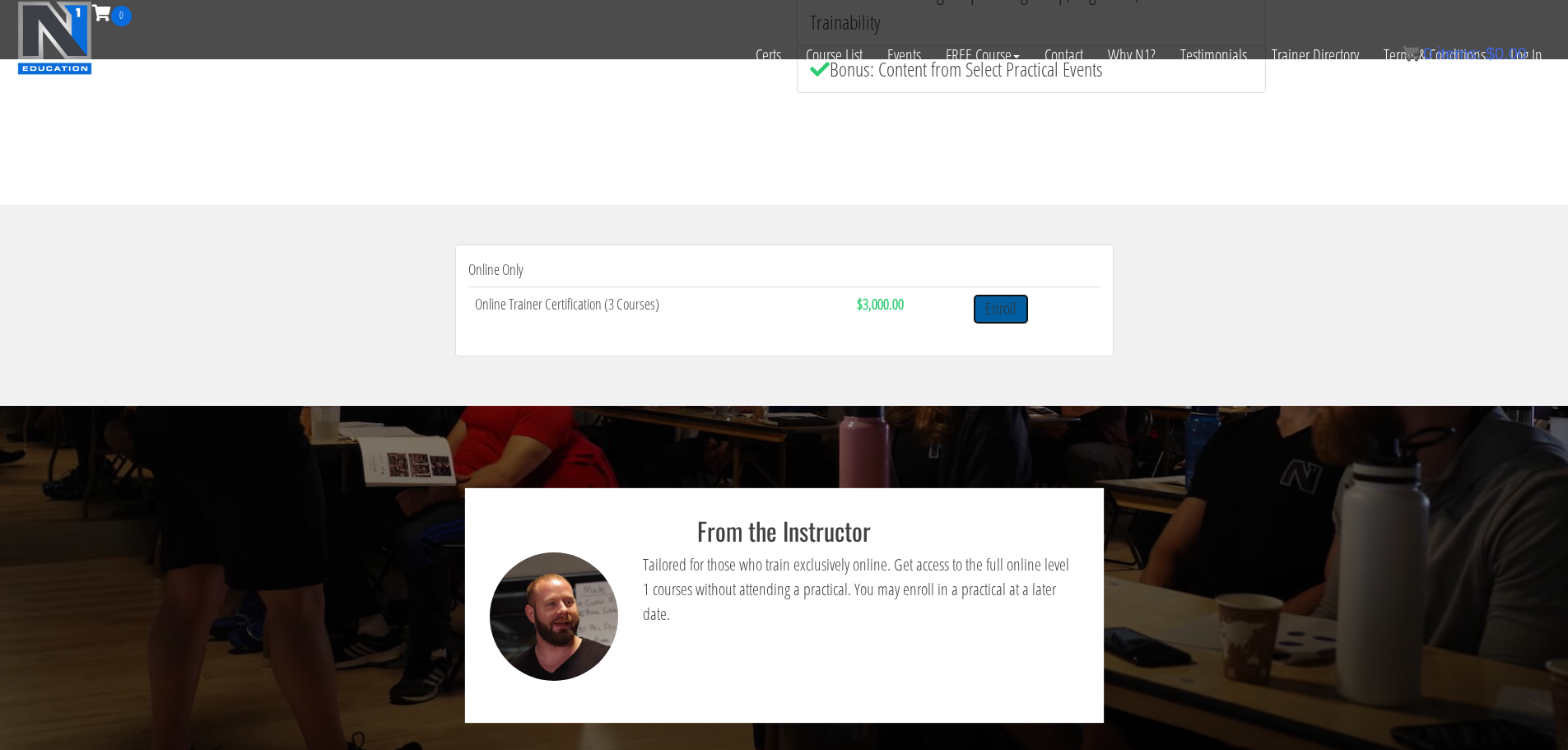
click at [1023, 311] on link "Enroll" at bounding box center [1001, 309] width 56 height 31
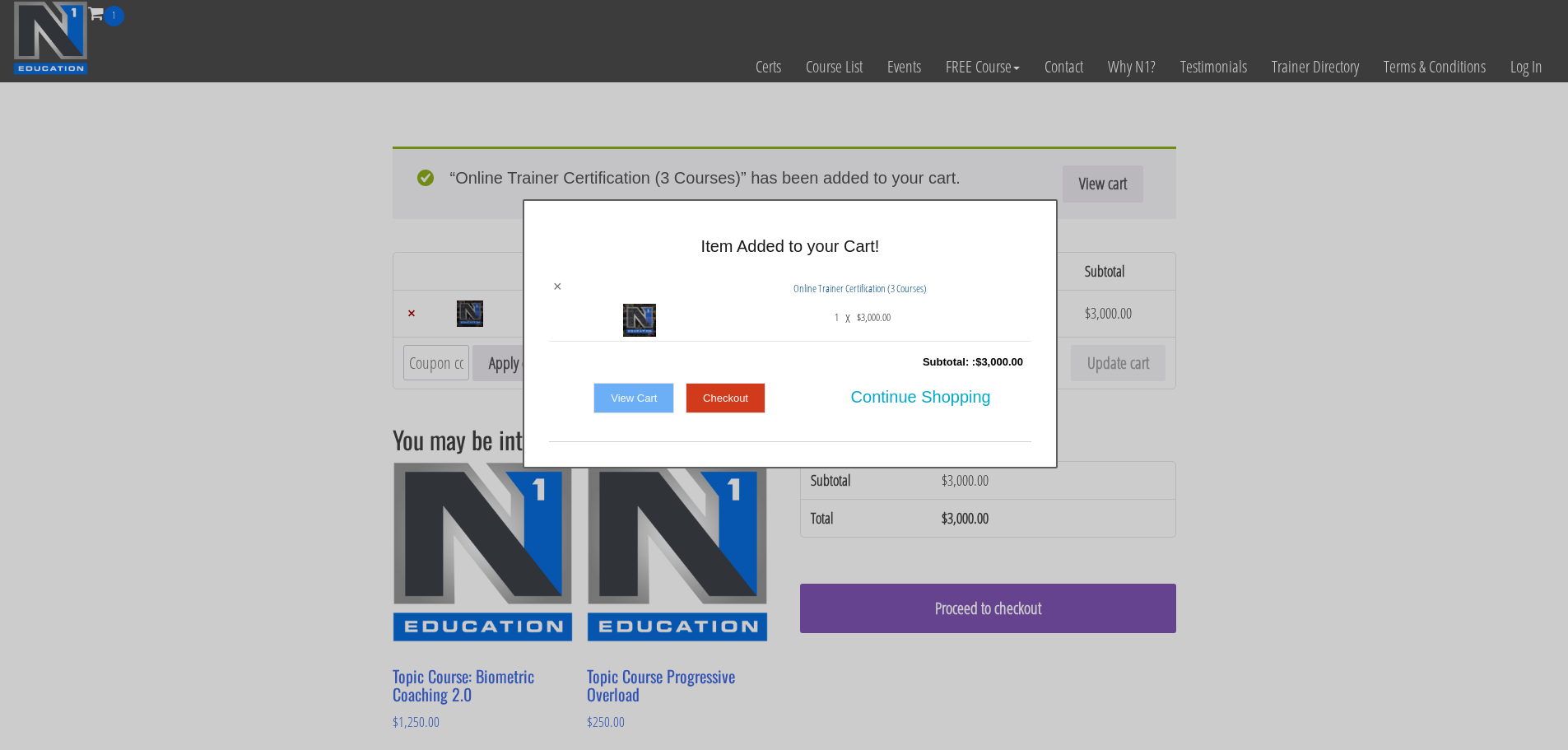
click at [554, 286] on link "×" at bounding box center [558, 287] width 9 height 15
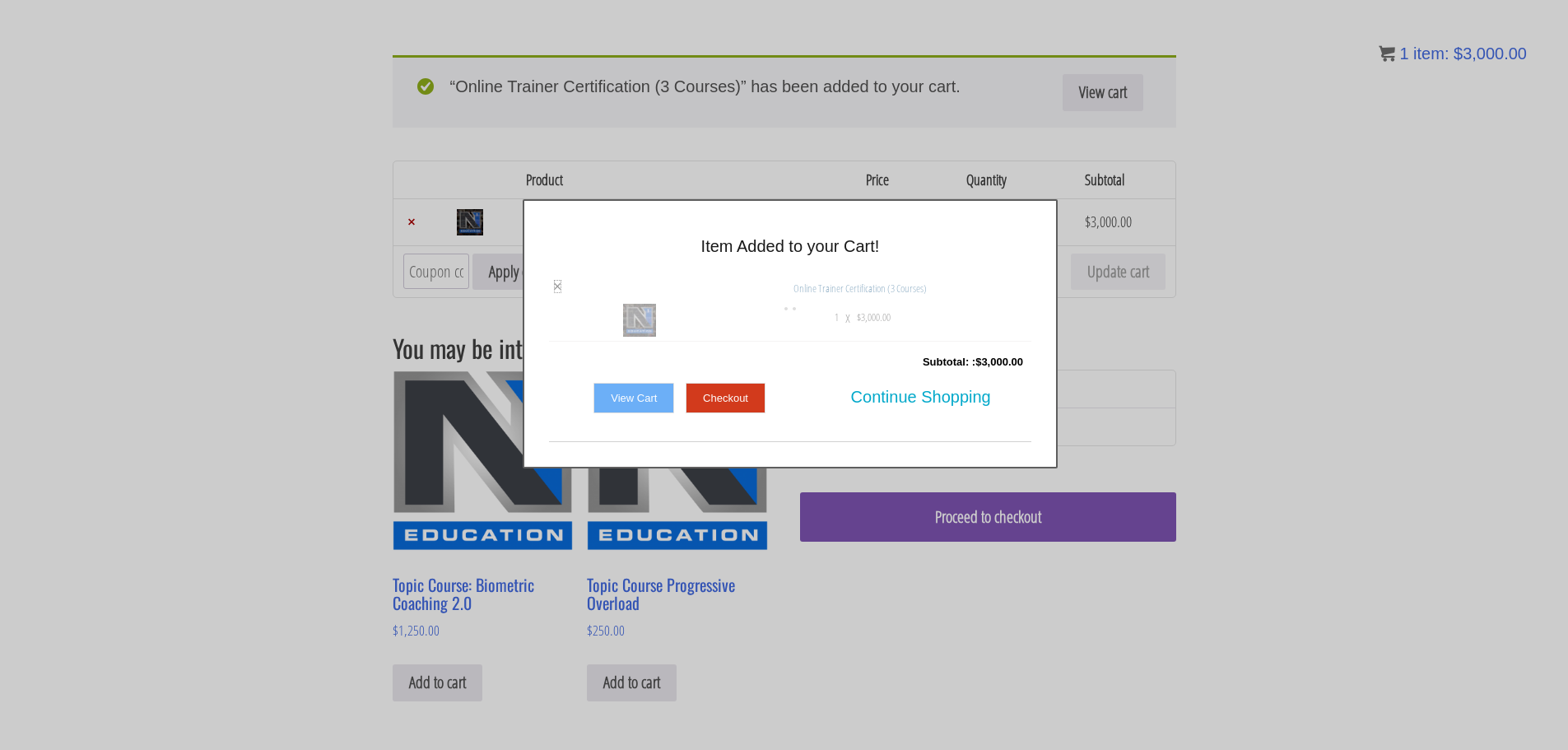
scroll to position [165, 0]
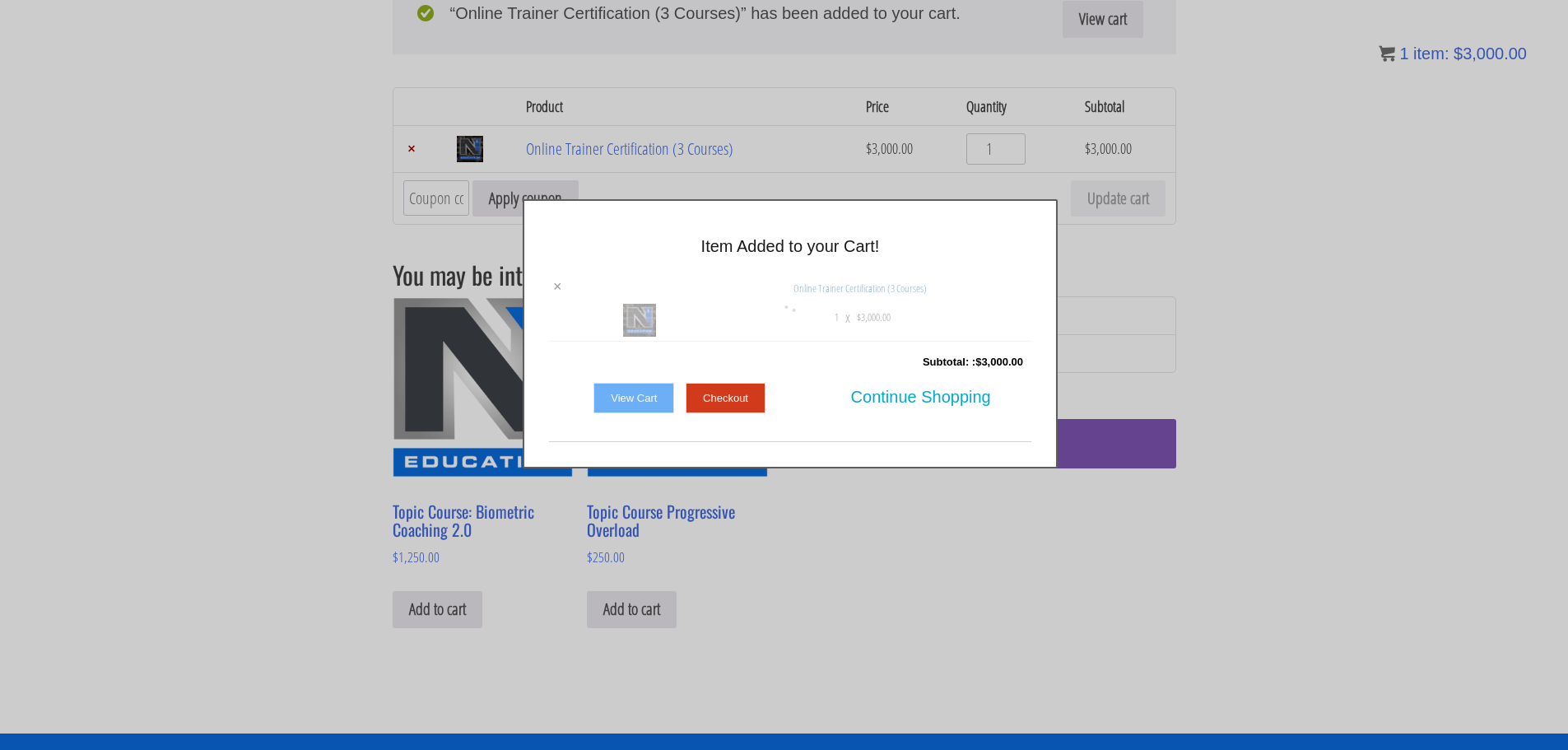
click at [556, 288] on div at bounding box center [791, 308] width 482 height 66
click at [1336, 278] on div "× Item Added to your Cart! × Online Trainer Certification (3 Courses) 1 x $ 3,0…" at bounding box center [791, 333] width 1568 height 269
click at [655, 393] on link "View Cart" at bounding box center [633, 399] width 80 height 31
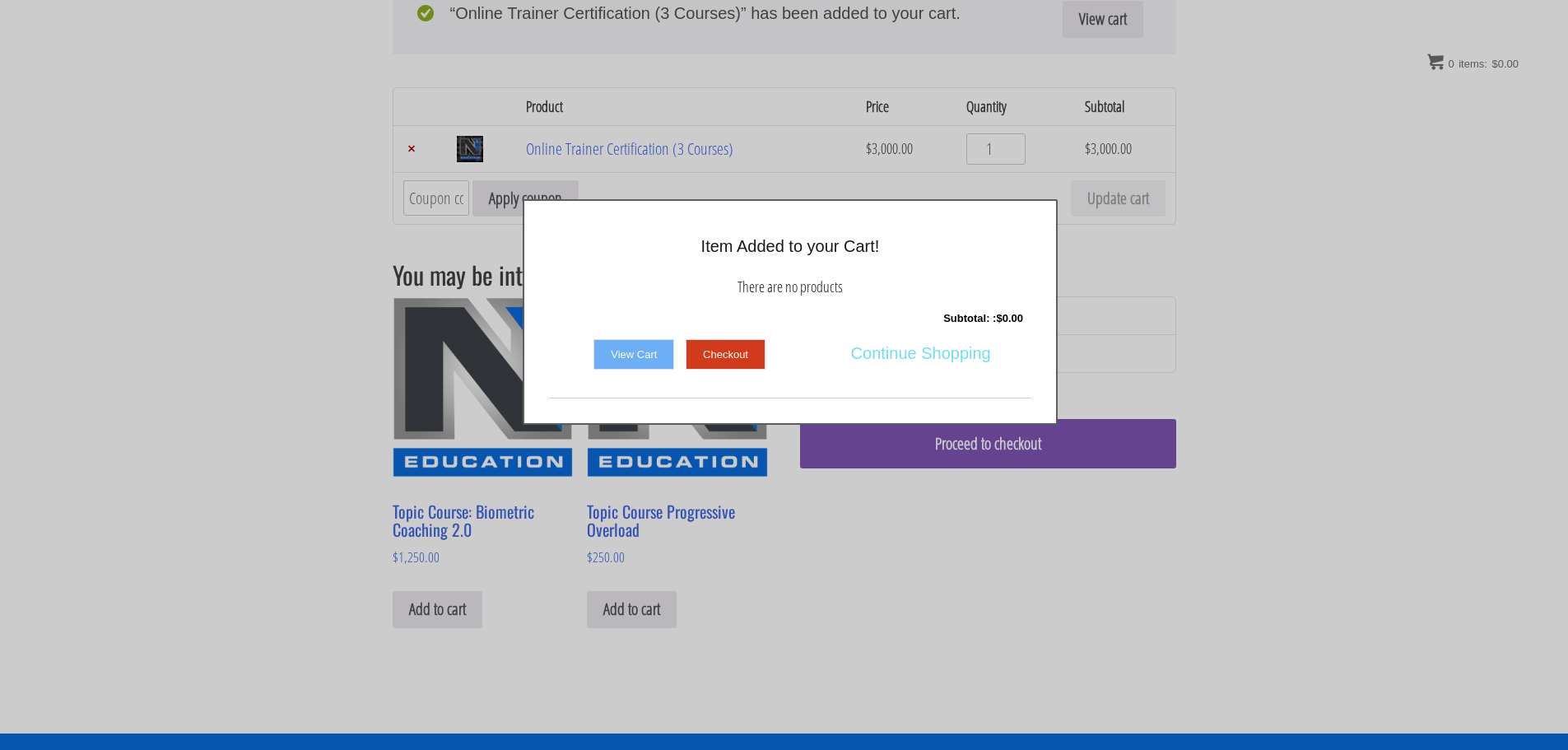
click at [932, 358] on span "Continue Shopping" at bounding box center [921, 353] width 140 height 35
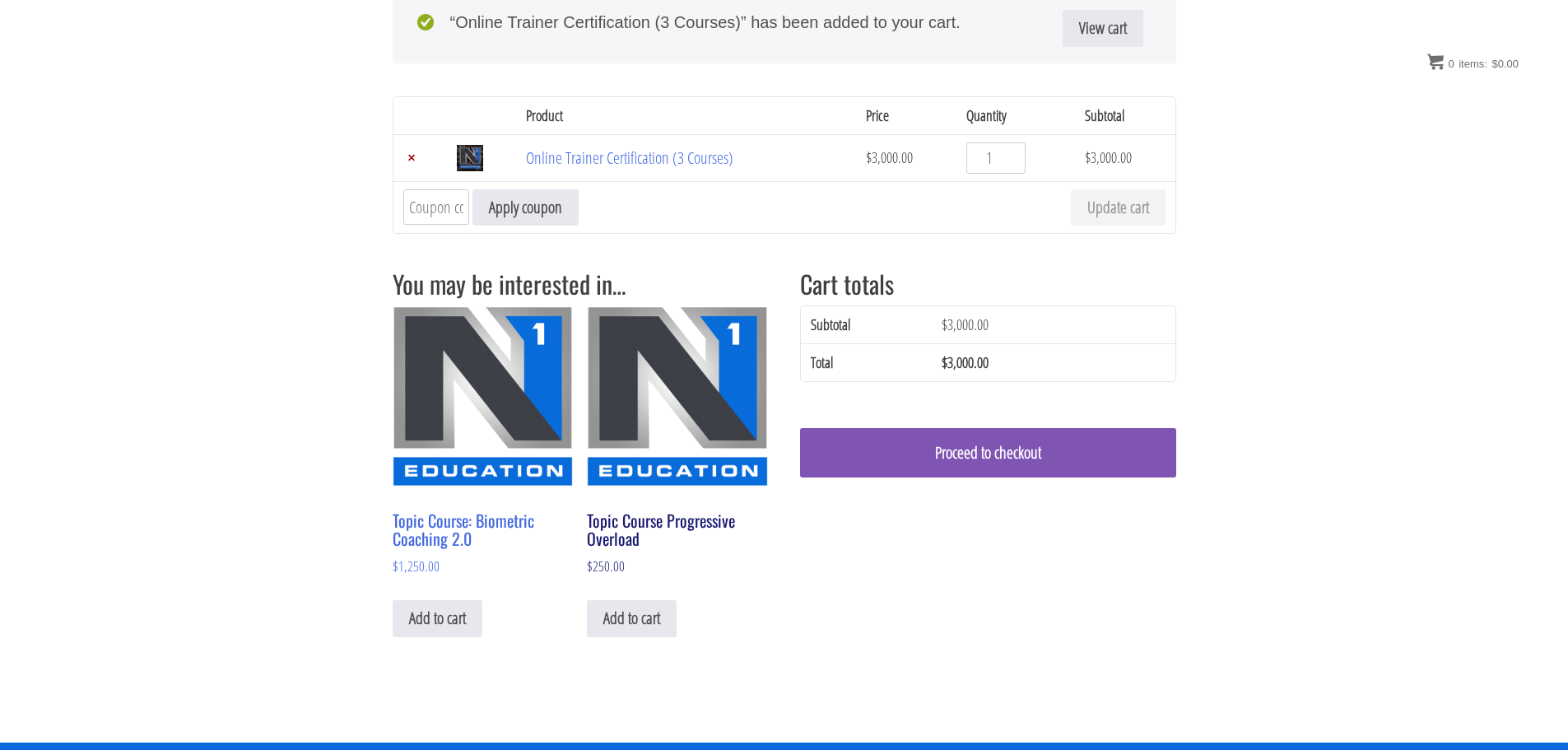
scroll to position [247, 0]
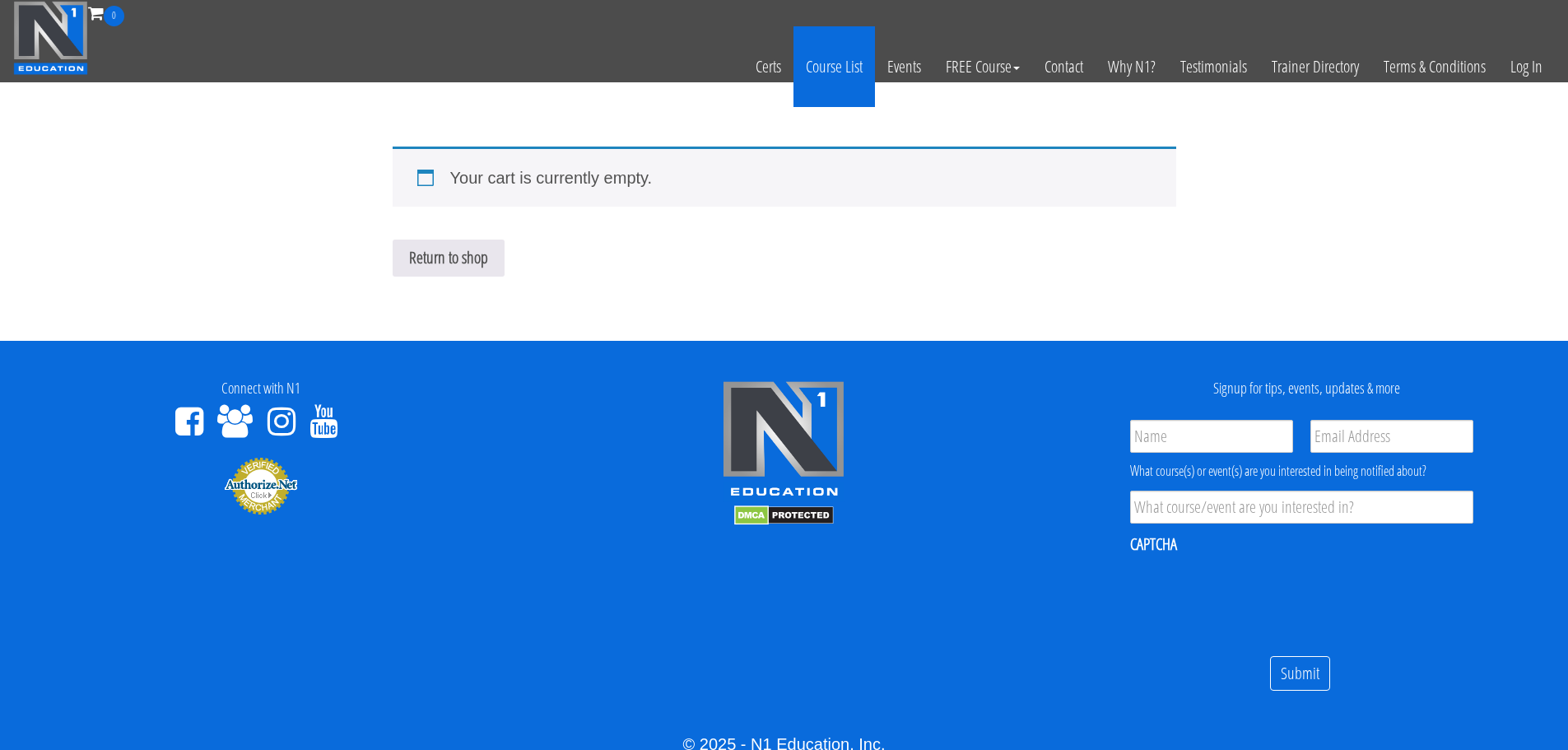
click at [830, 74] on link "Course List" at bounding box center [835, 66] width 81 height 80
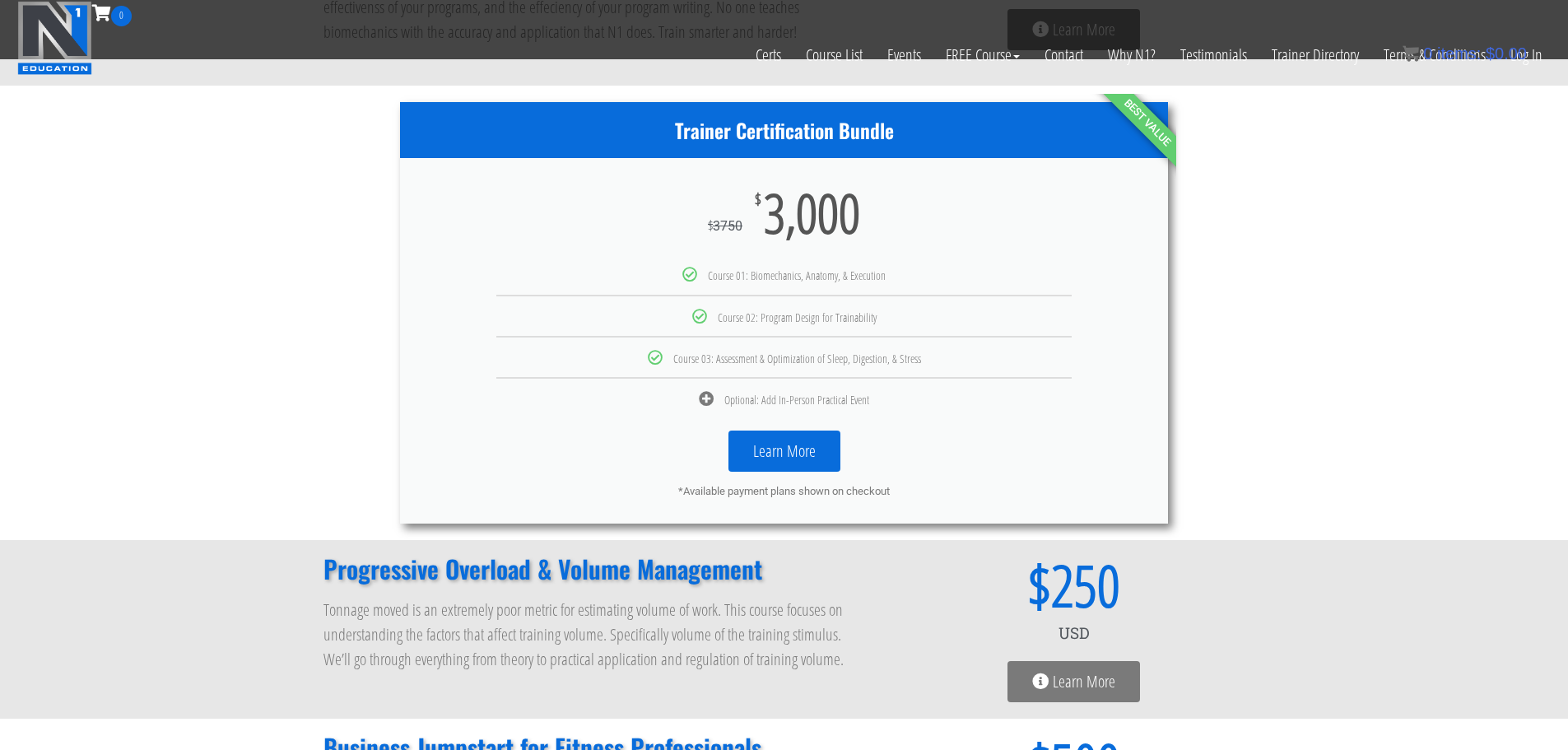
scroll to position [823, 0]
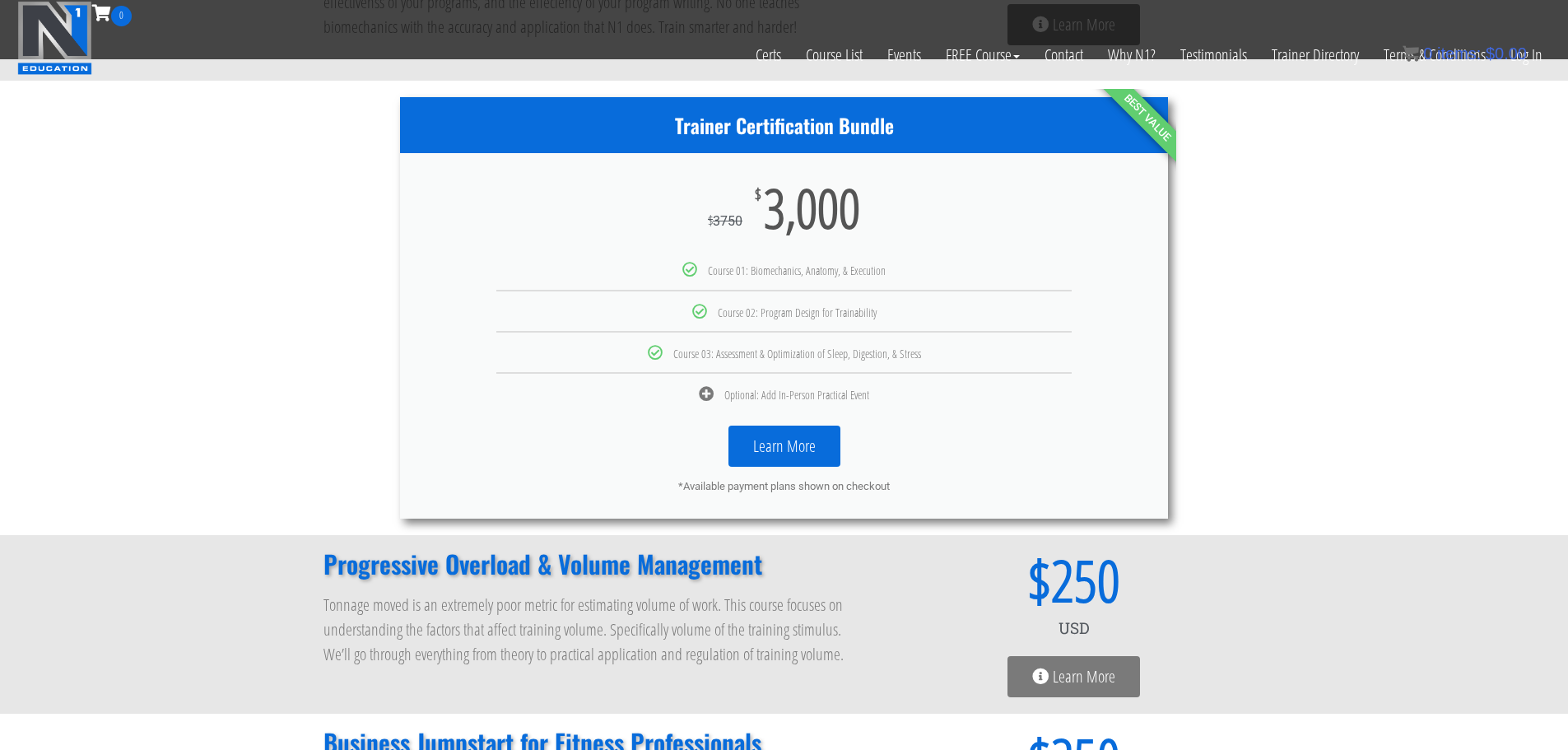
click at [286, 409] on div "Trainer Certification Bundle $ 3750 $ 3,000 Course 01: Biomechanics, Anatomy, &…" at bounding box center [784, 307] width 1568 height 455
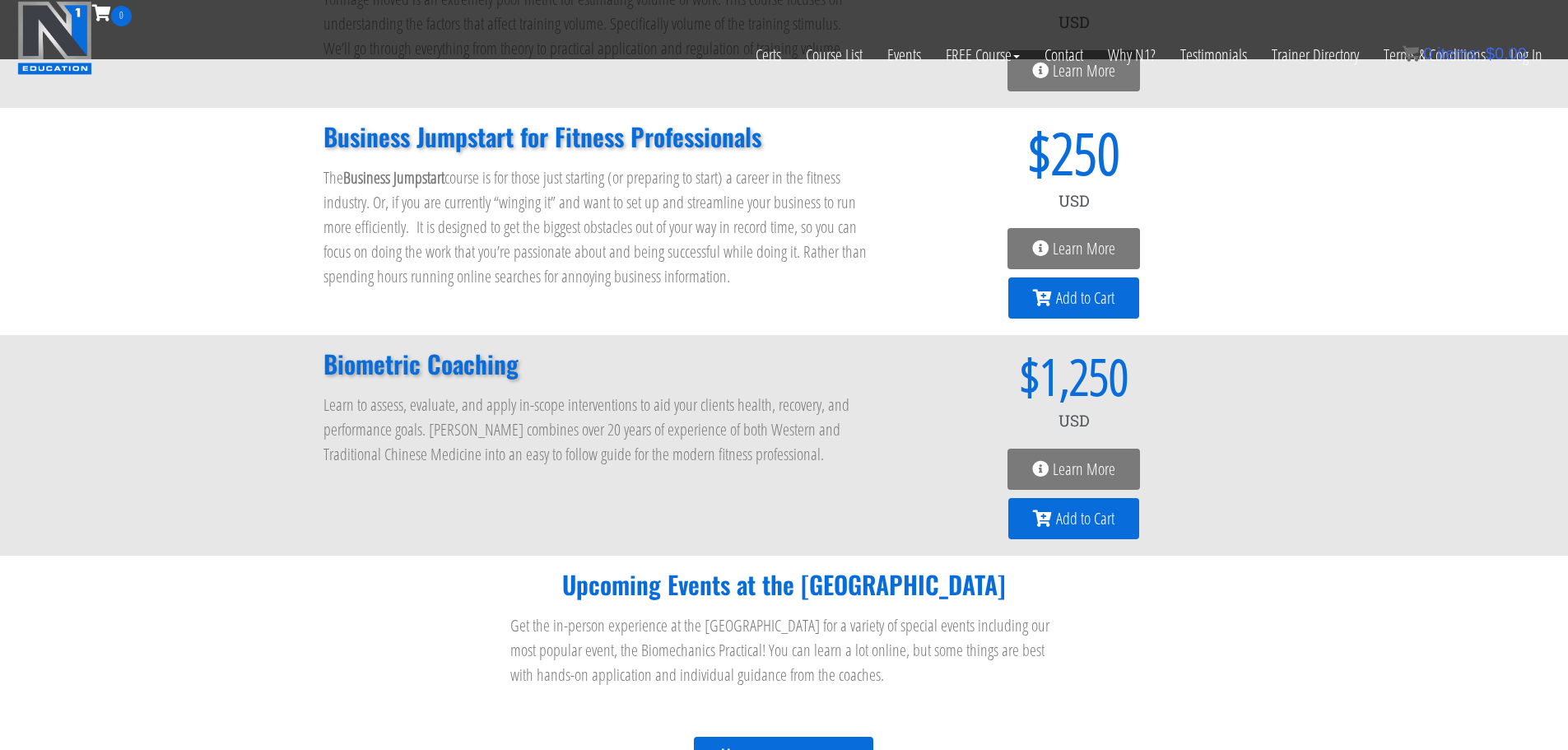
scroll to position [1235, 0]
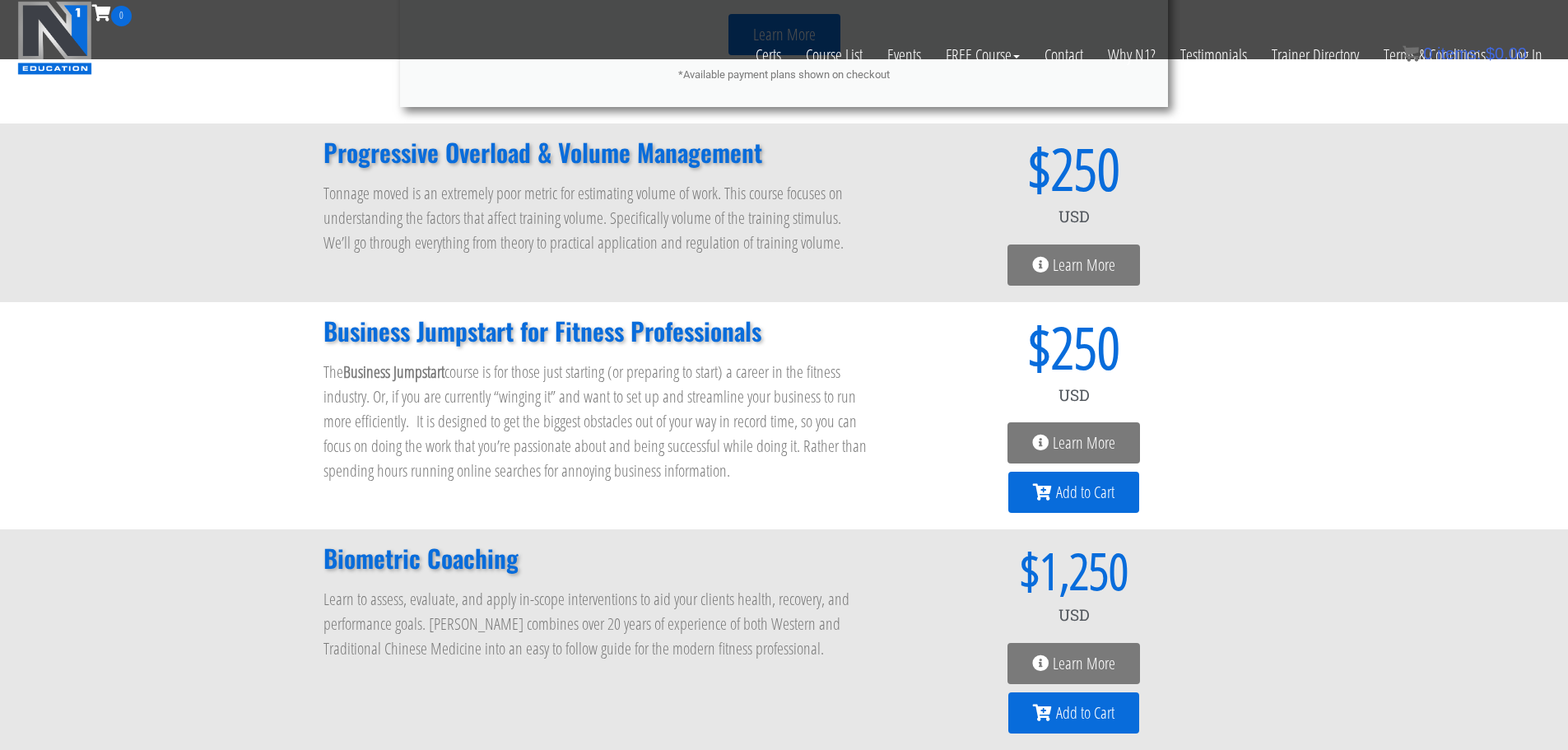
click at [1082, 440] on span "Learn More" at bounding box center [1084, 443] width 62 height 17
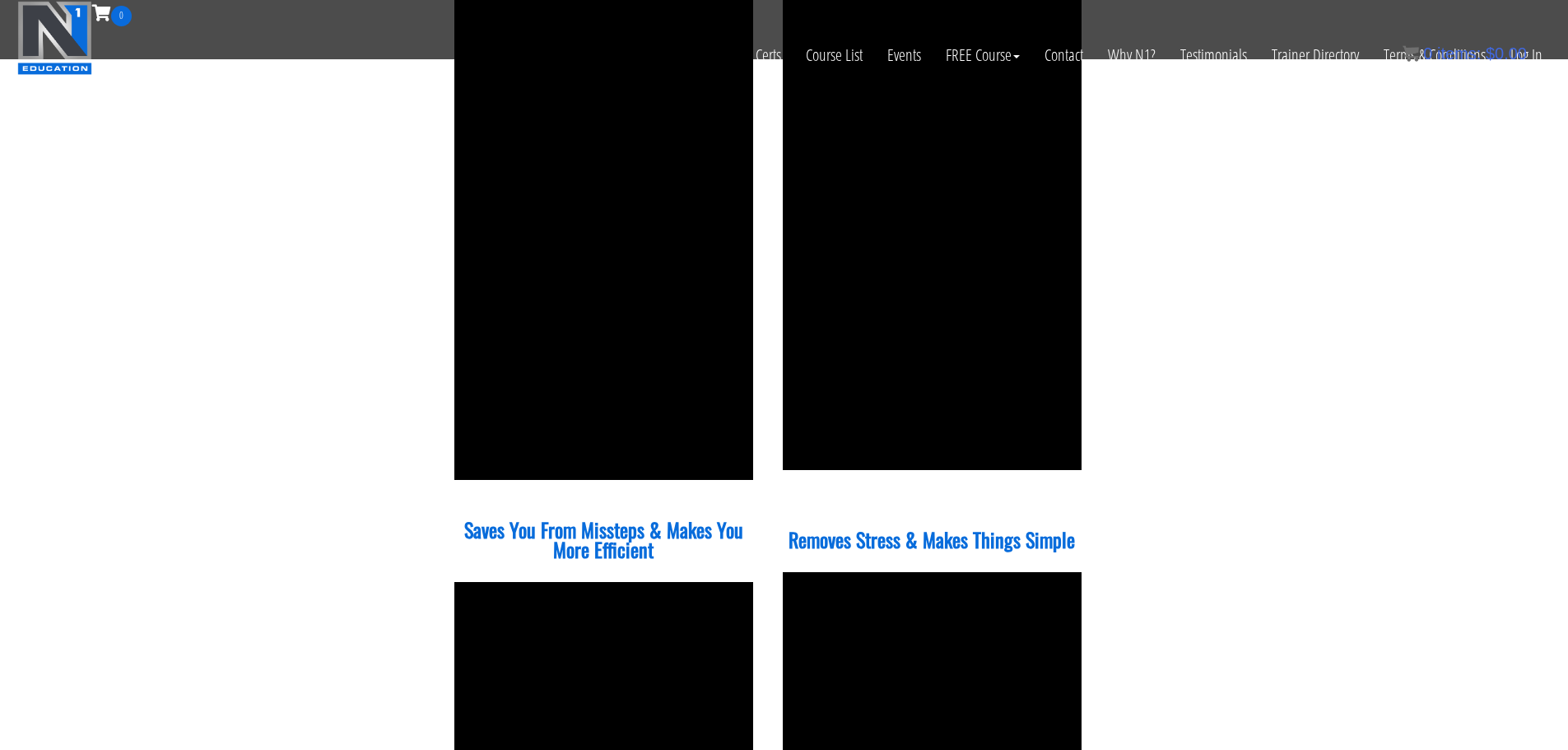
scroll to position [1070, 0]
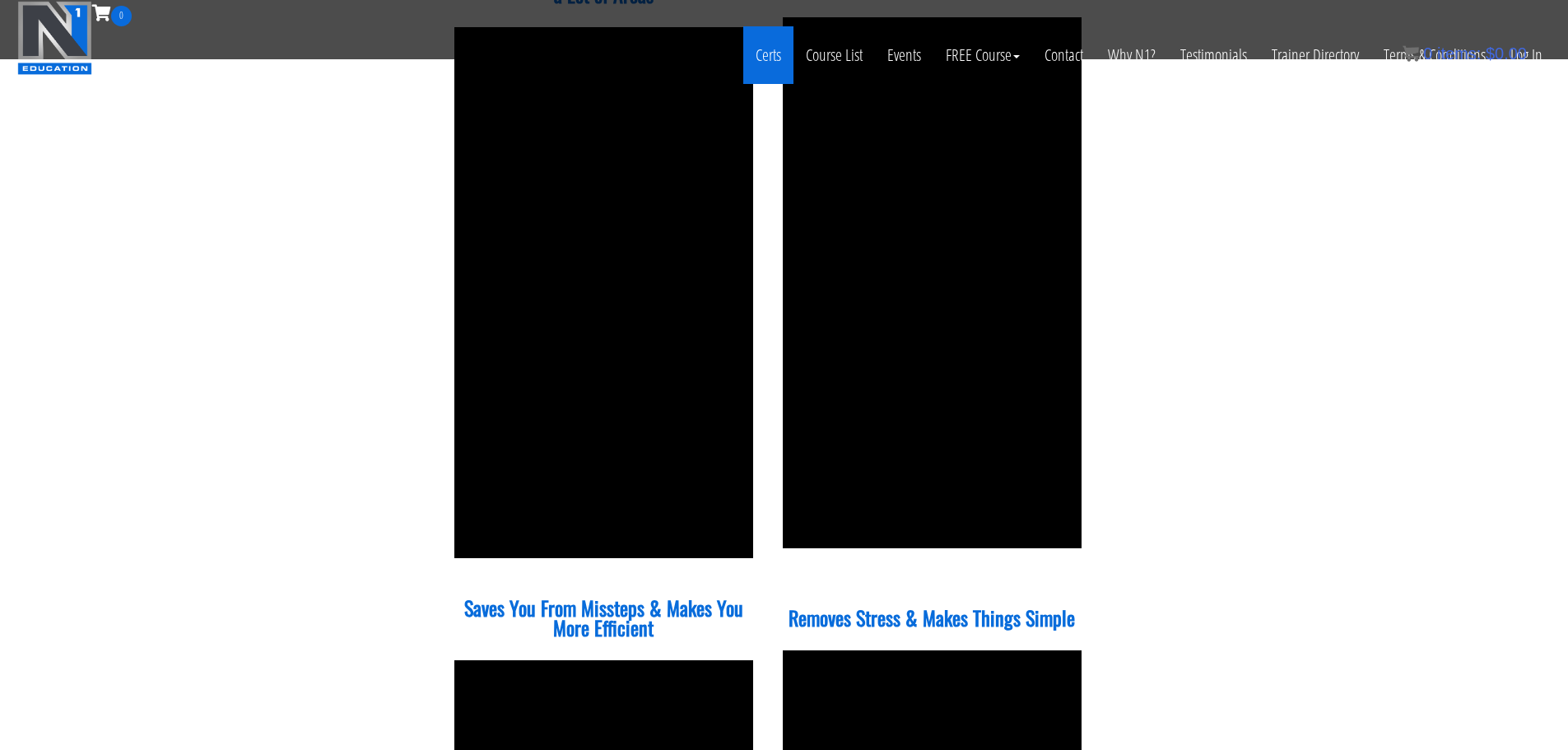
click at [774, 62] on link "Certs" at bounding box center [768, 56] width 51 height 58
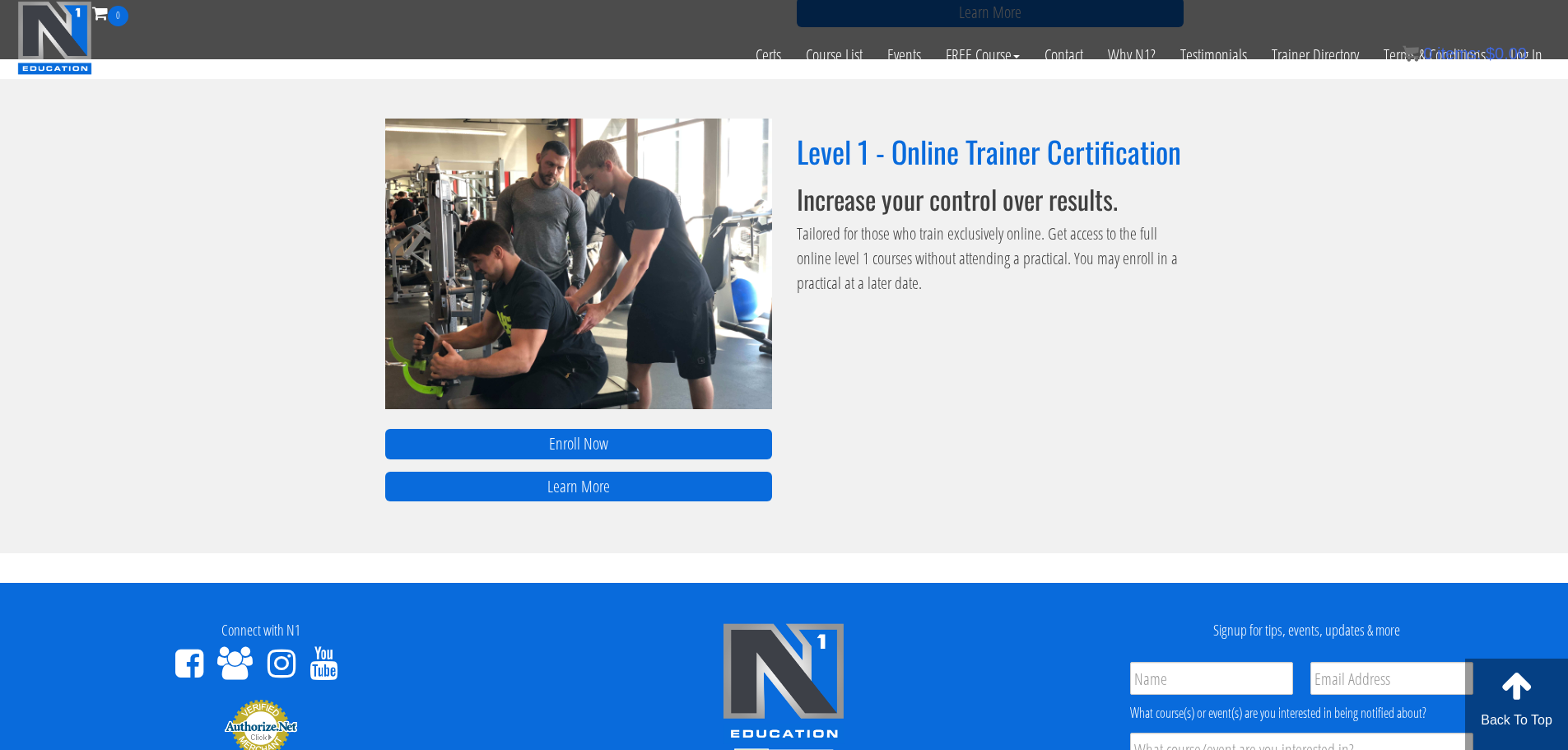
scroll to position [906, 0]
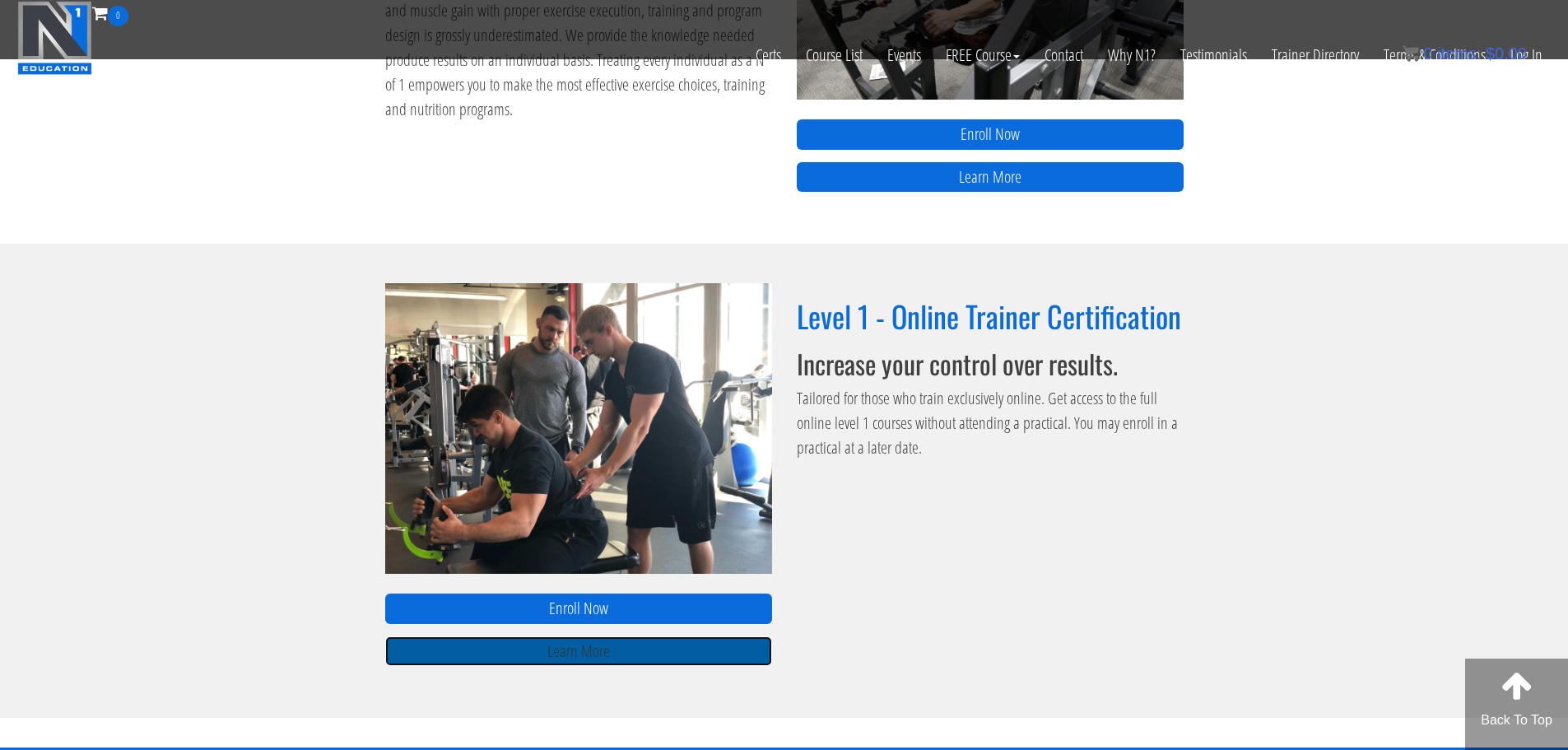
click at [604, 664] on link "Learn More" at bounding box center [578, 651] width 387 height 31
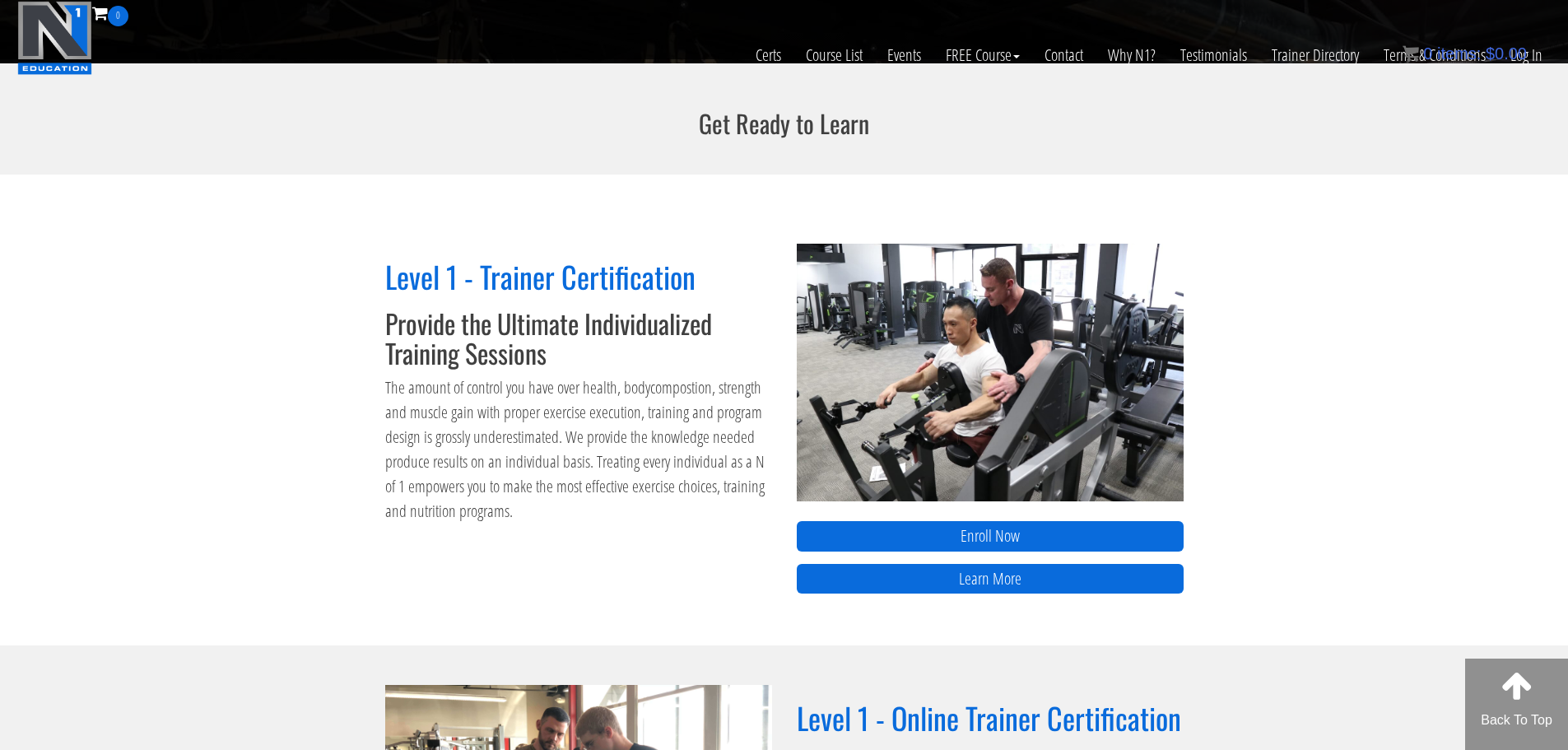
scroll to position [494, 0]
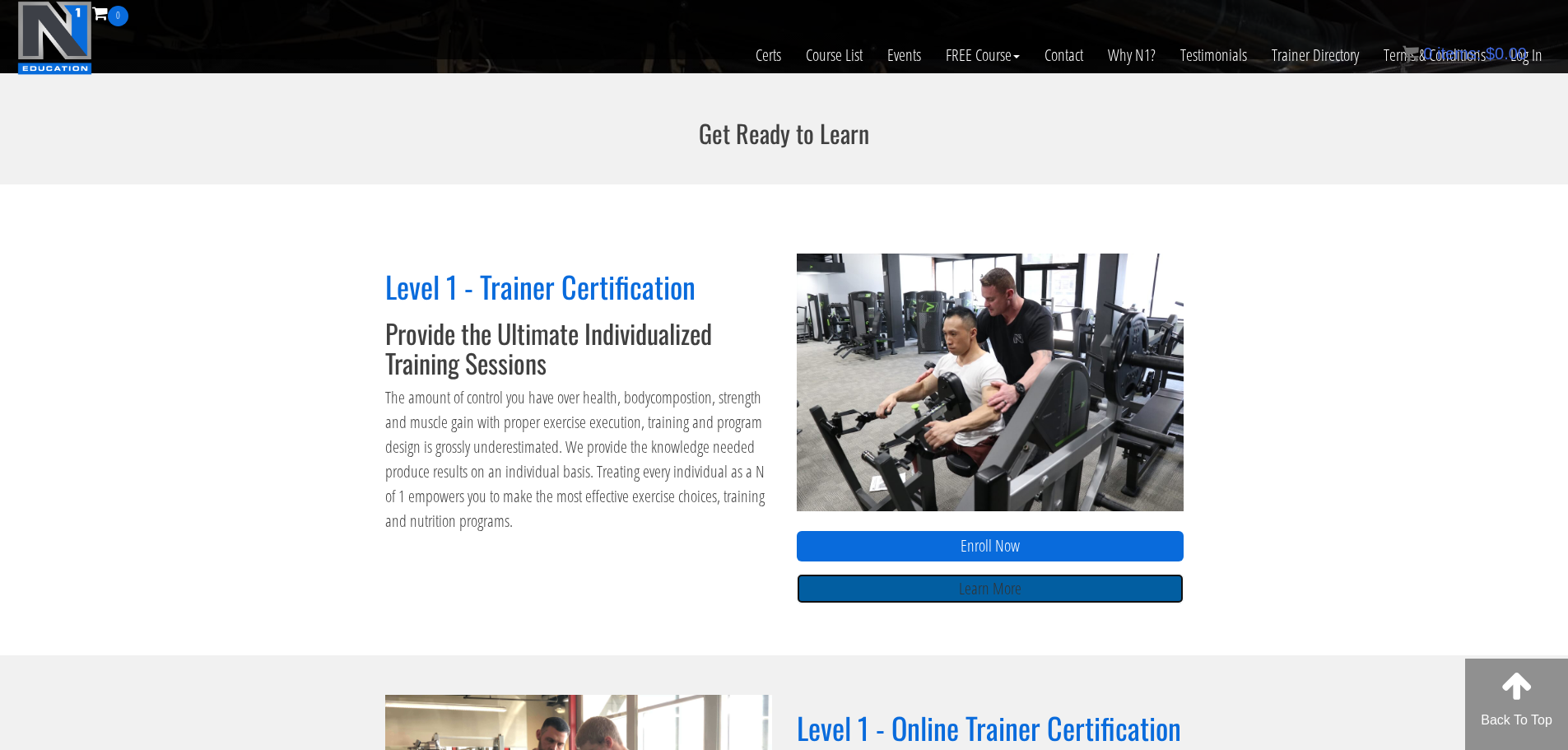
click at [942, 593] on link "Learn More" at bounding box center [990, 588] width 387 height 31
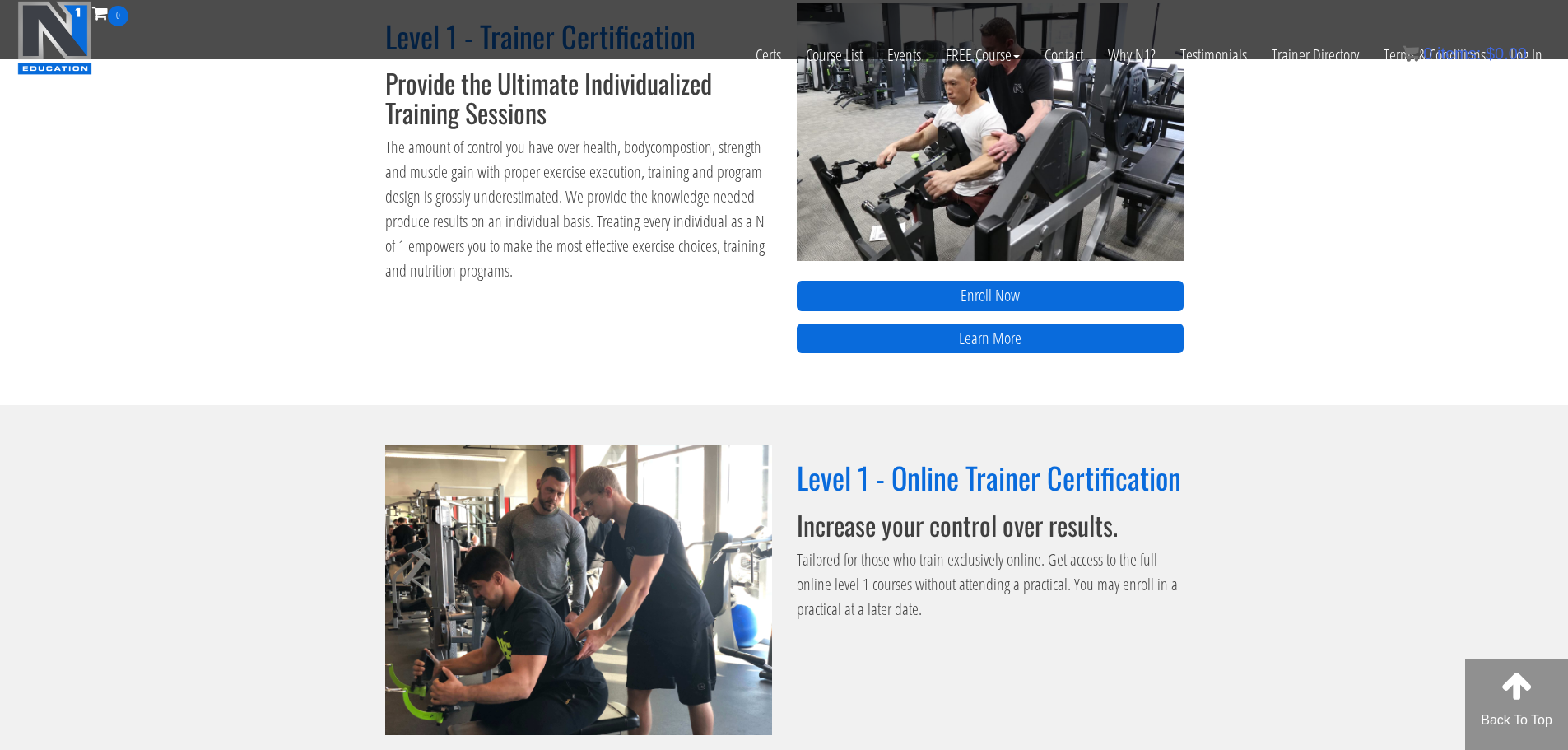
scroll to position [823, 0]
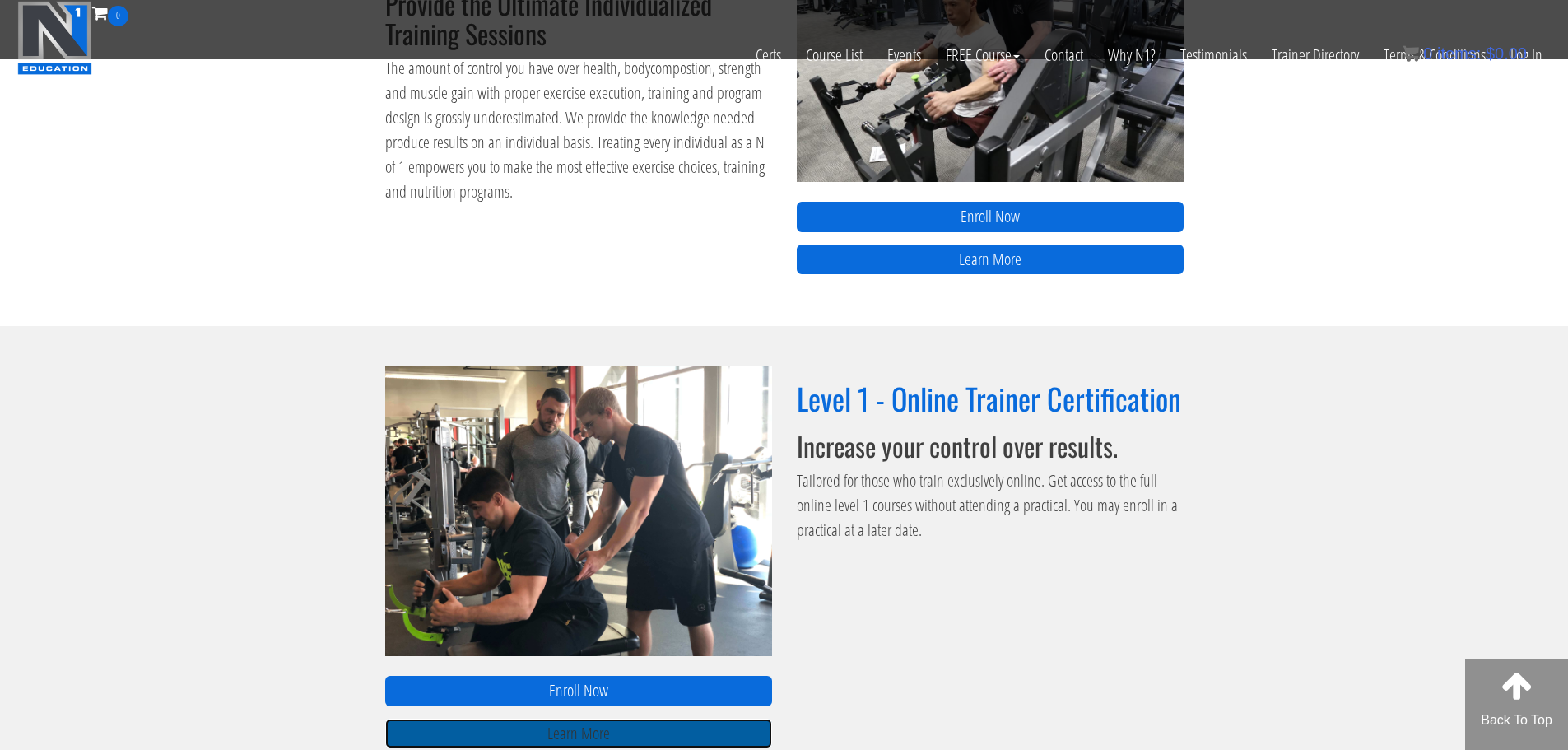
click at [628, 728] on link "Learn More" at bounding box center [578, 733] width 387 height 31
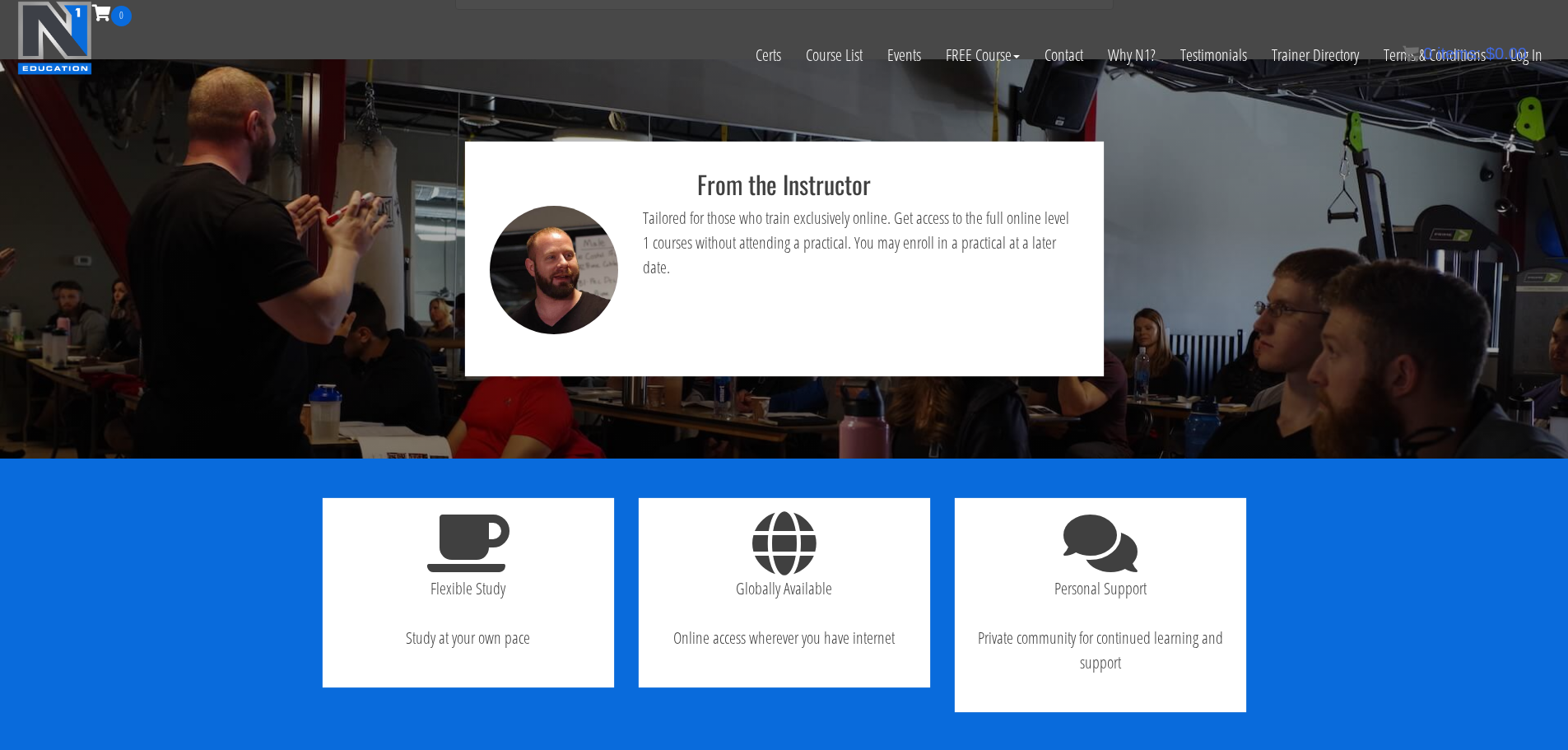
scroll to position [767, 0]
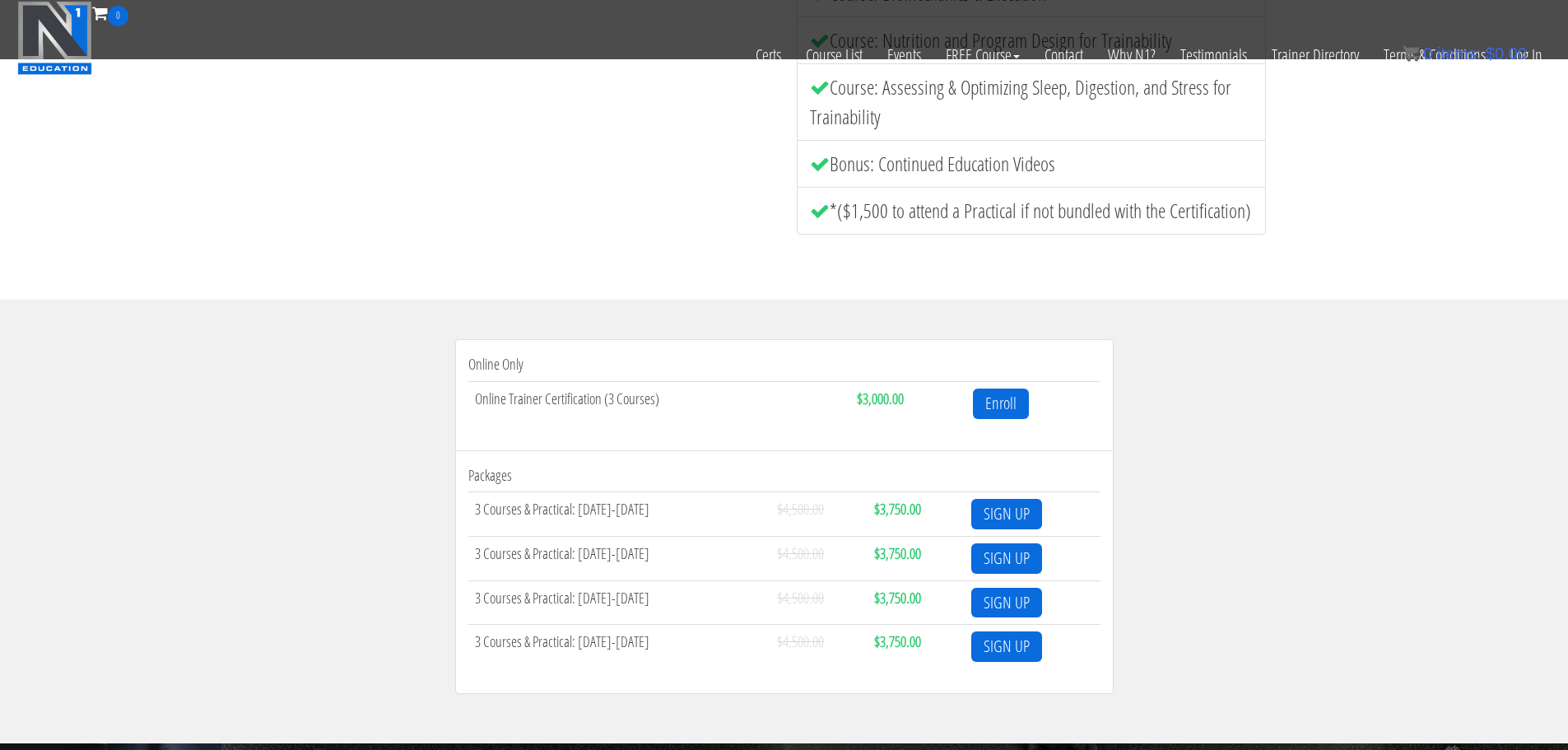
scroll to position [329, 0]
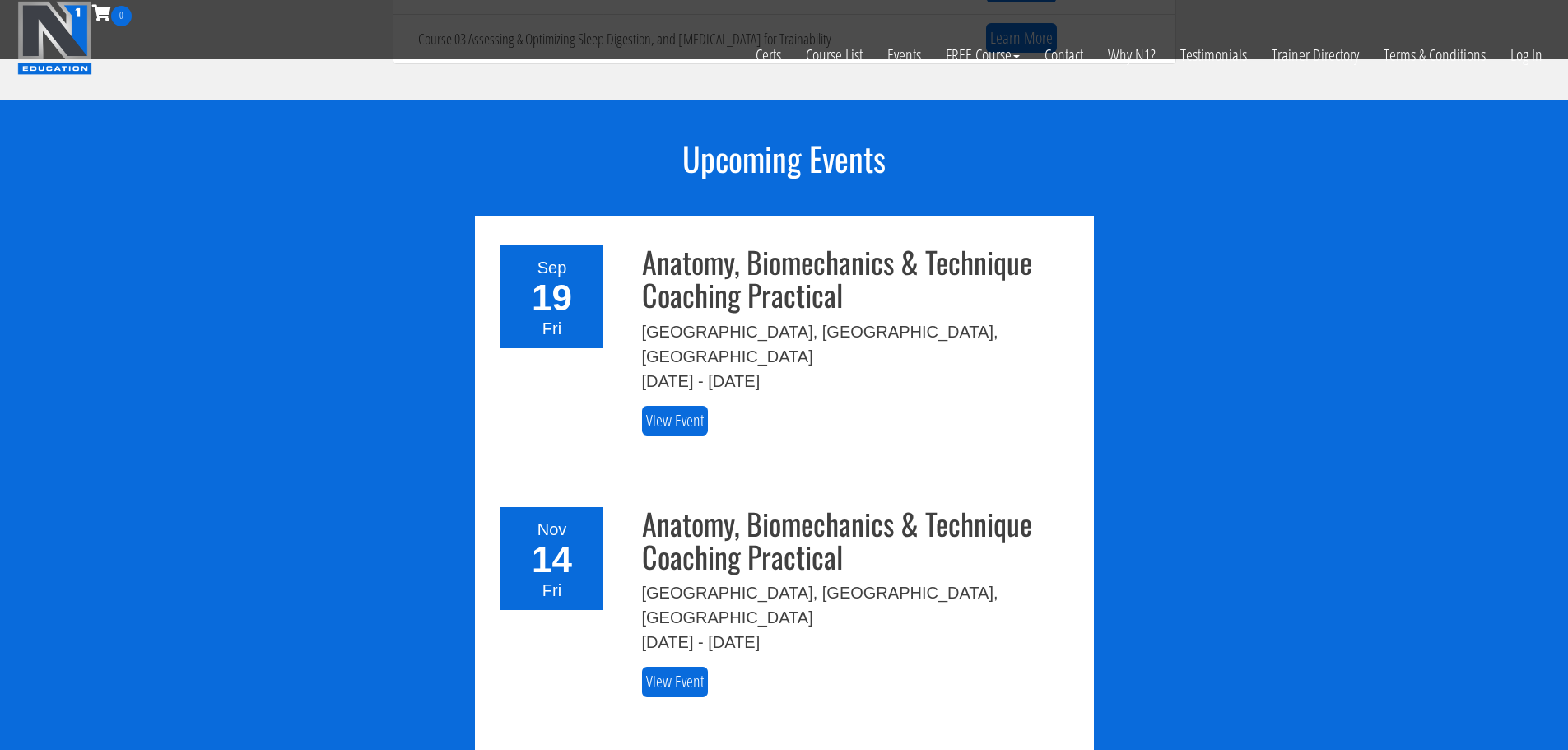
scroll to position [1729, 0]
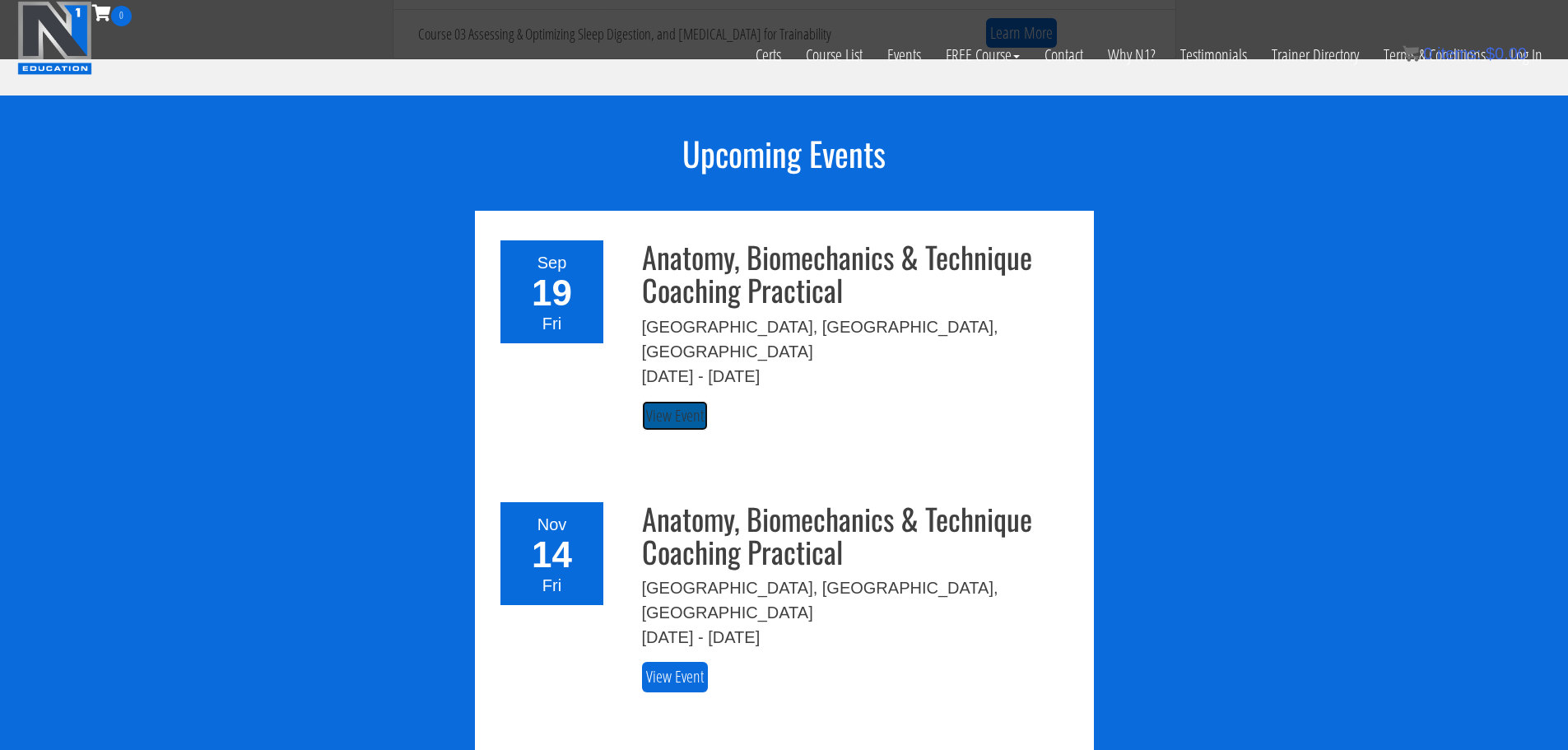
click at [648, 401] on link "View Event" at bounding box center [675, 416] width 65 height 31
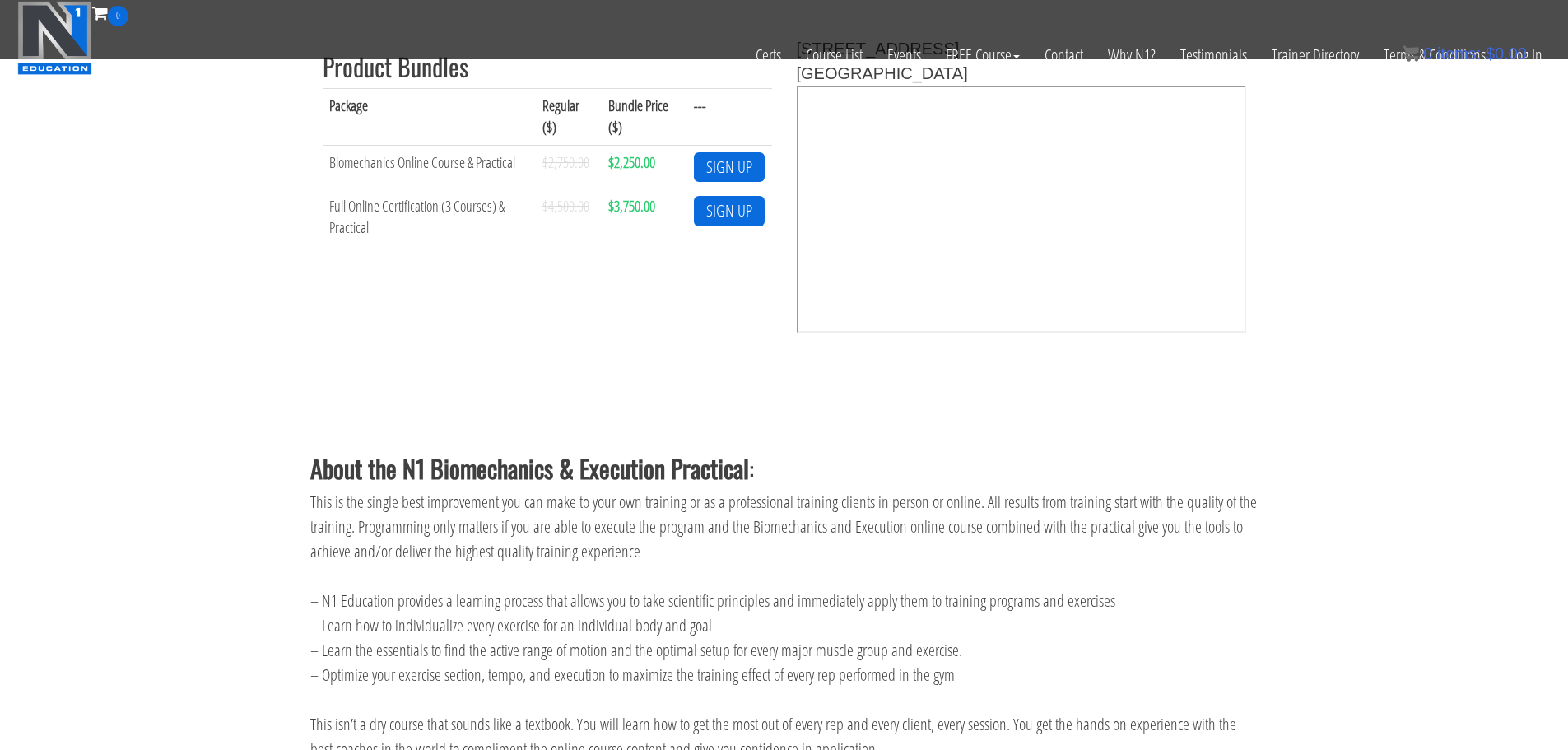
scroll to position [494, 0]
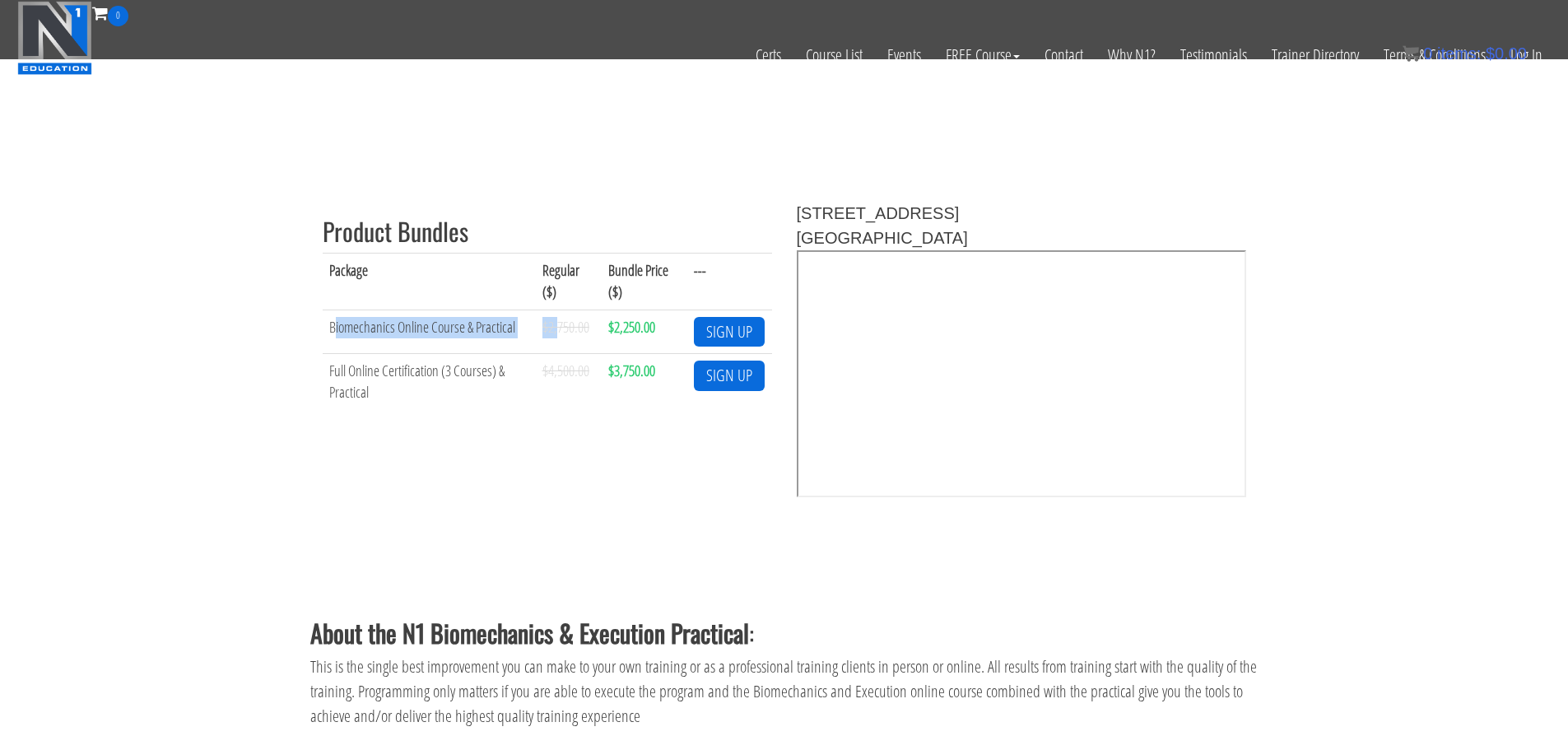
drag, startPoint x: 336, startPoint y: 336, endPoint x: 559, endPoint y: 324, distance: 223.3
click at [559, 324] on tr "Biomechanics Online Course & Practical $2,750.00 $2,250.00 SIGN UP" at bounding box center [547, 332] width 449 height 45
click at [573, 419] on div "Product Bundles Package Regular ($) Bundle Price ($) --- Biomechanics Online Co…" at bounding box center [547, 312] width 449 height 225
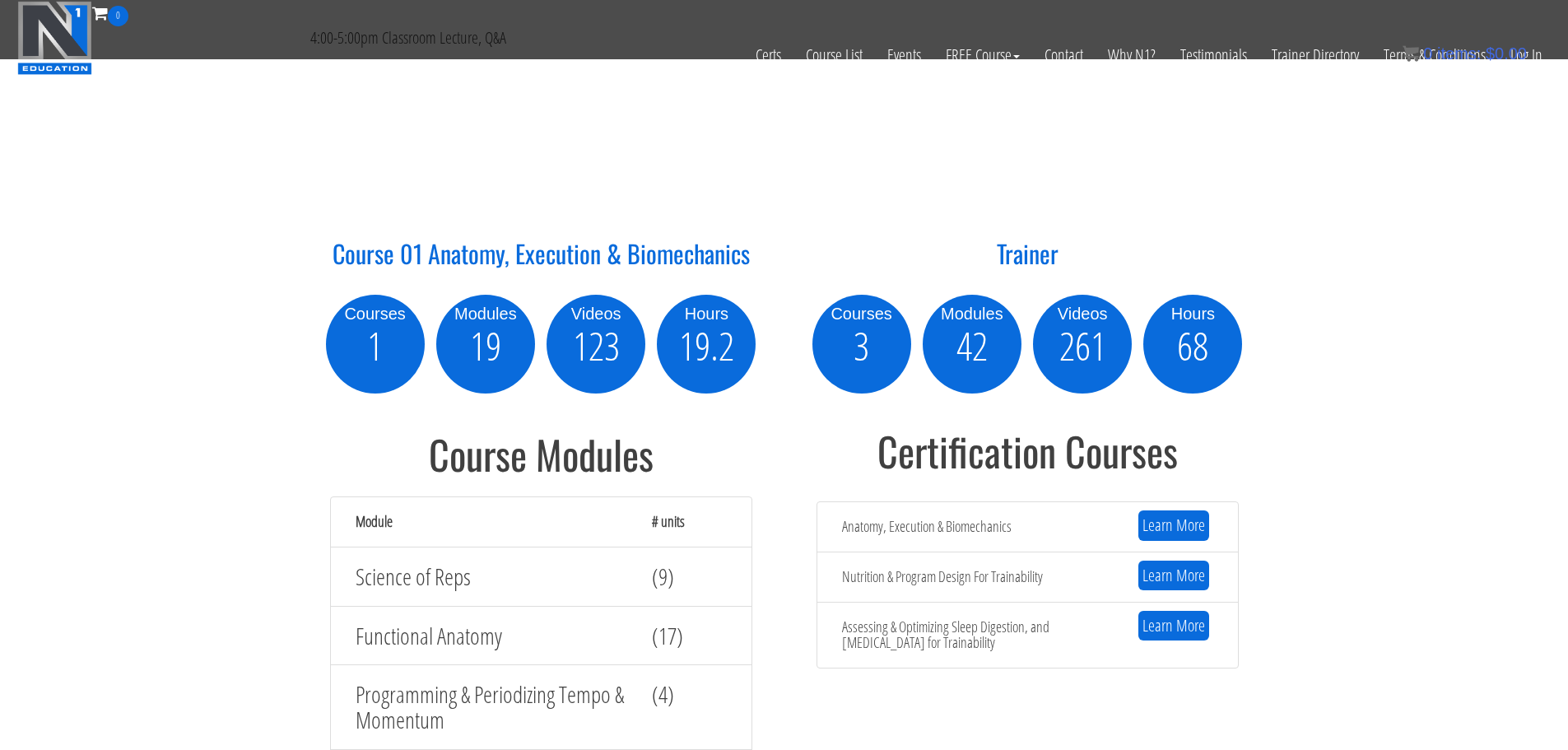
scroll to position [1811, 0]
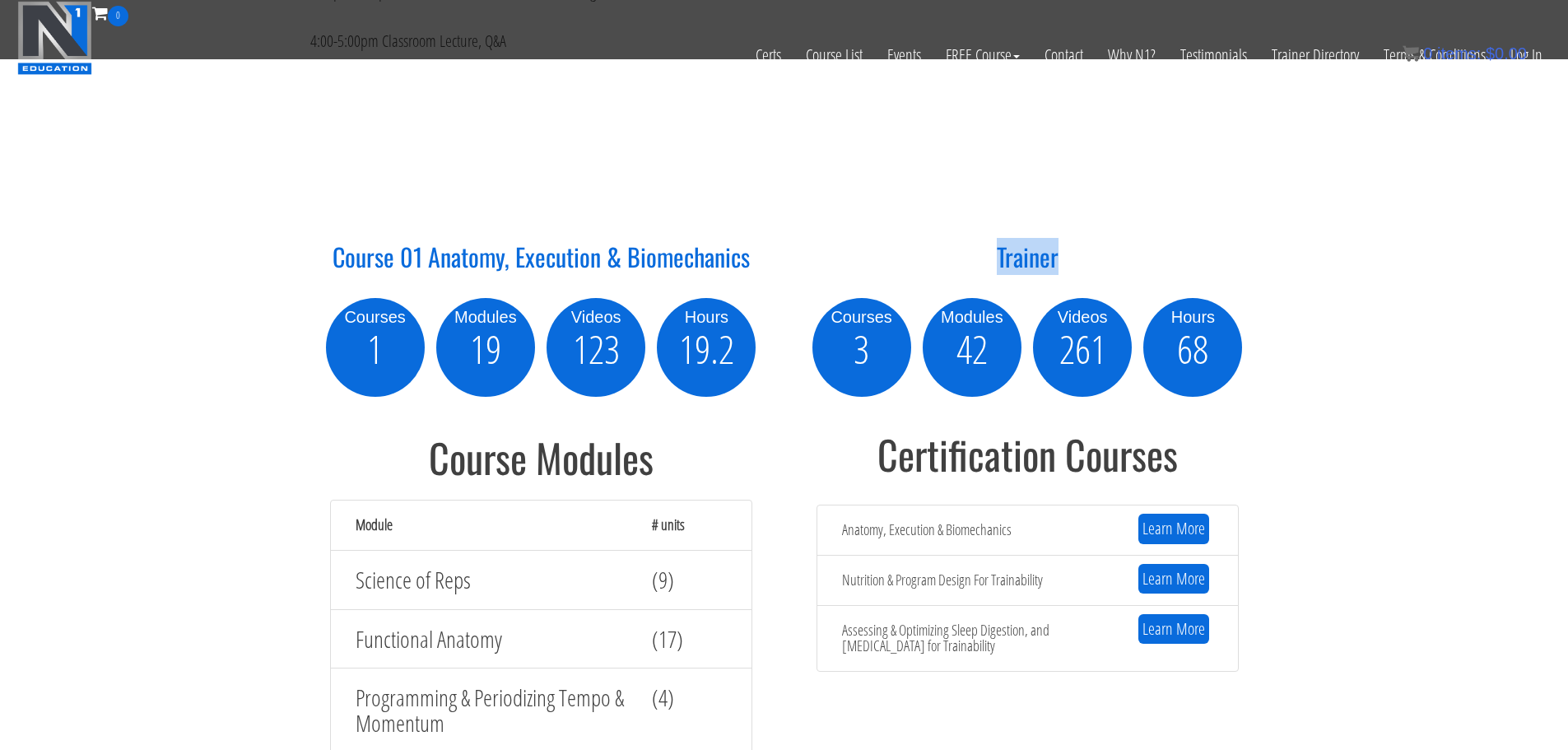
drag, startPoint x: 977, startPoint y: 257, endPoint x: 1127, endPoint y: 269, distance: 150.5
click at [1127, 269] on h2 "Trainer" at bounding box center [1028, 266] width 462 height 47
drag, startPoint x: 1105, startPoint y: 269, endPoint x: 990, endPoint y: 267, distance: 115.0
click at [990, 267] on h2 "Trainer" at bounding box center [1028, 266] width 462 height 47
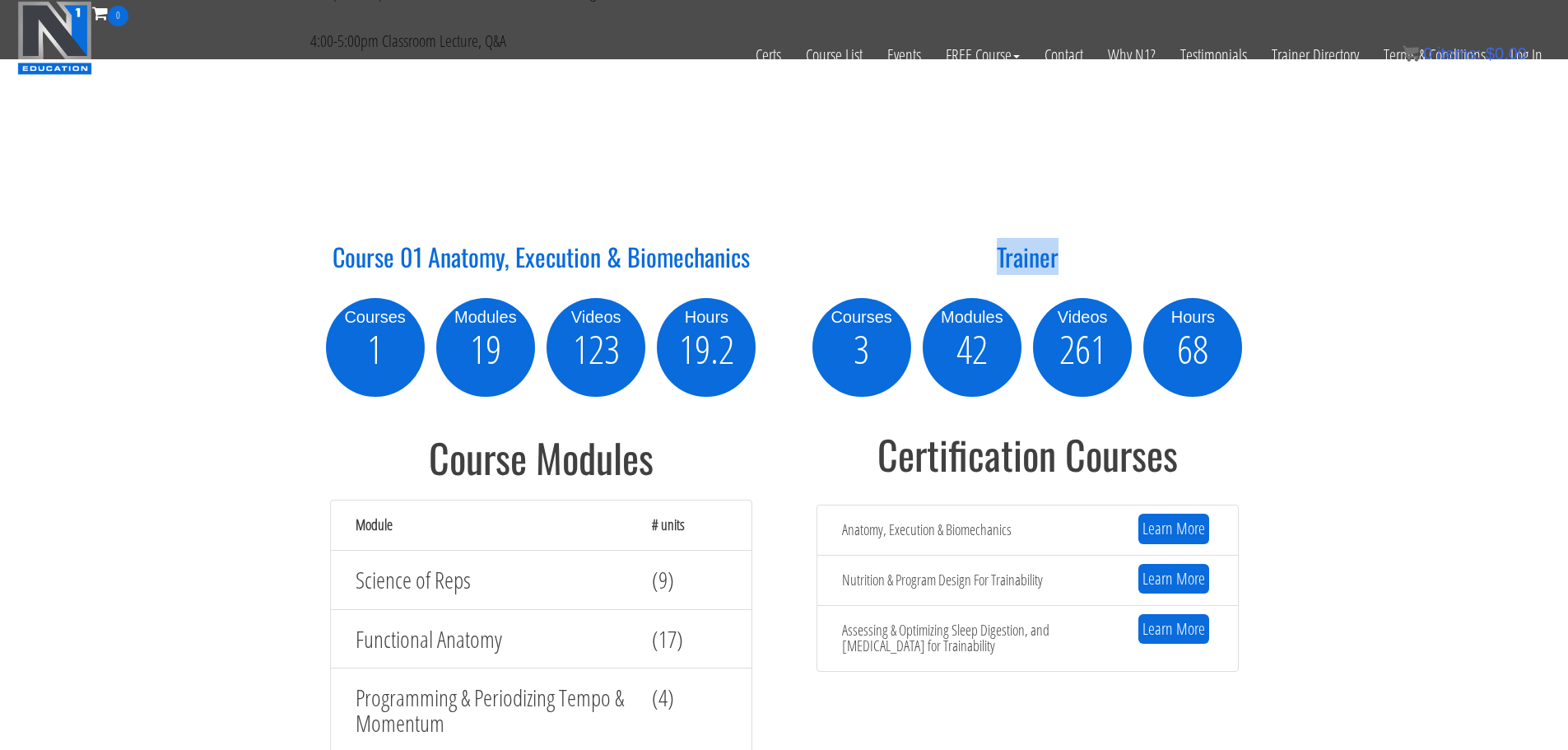
click at [1243, 257] on h2 "Trainer" at bounding box center [1028, 266] width 462 height 47
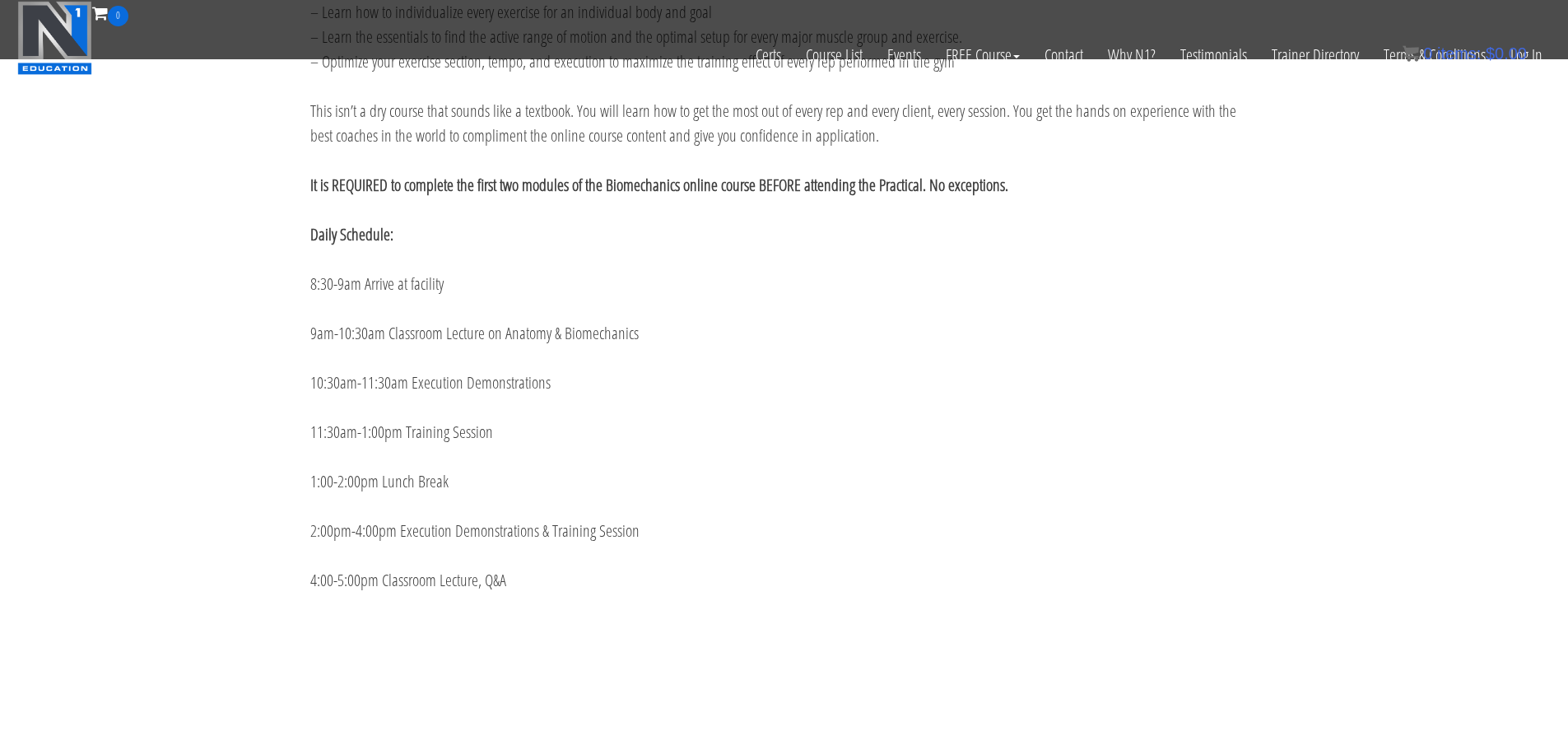
scroll to position [988, 0]
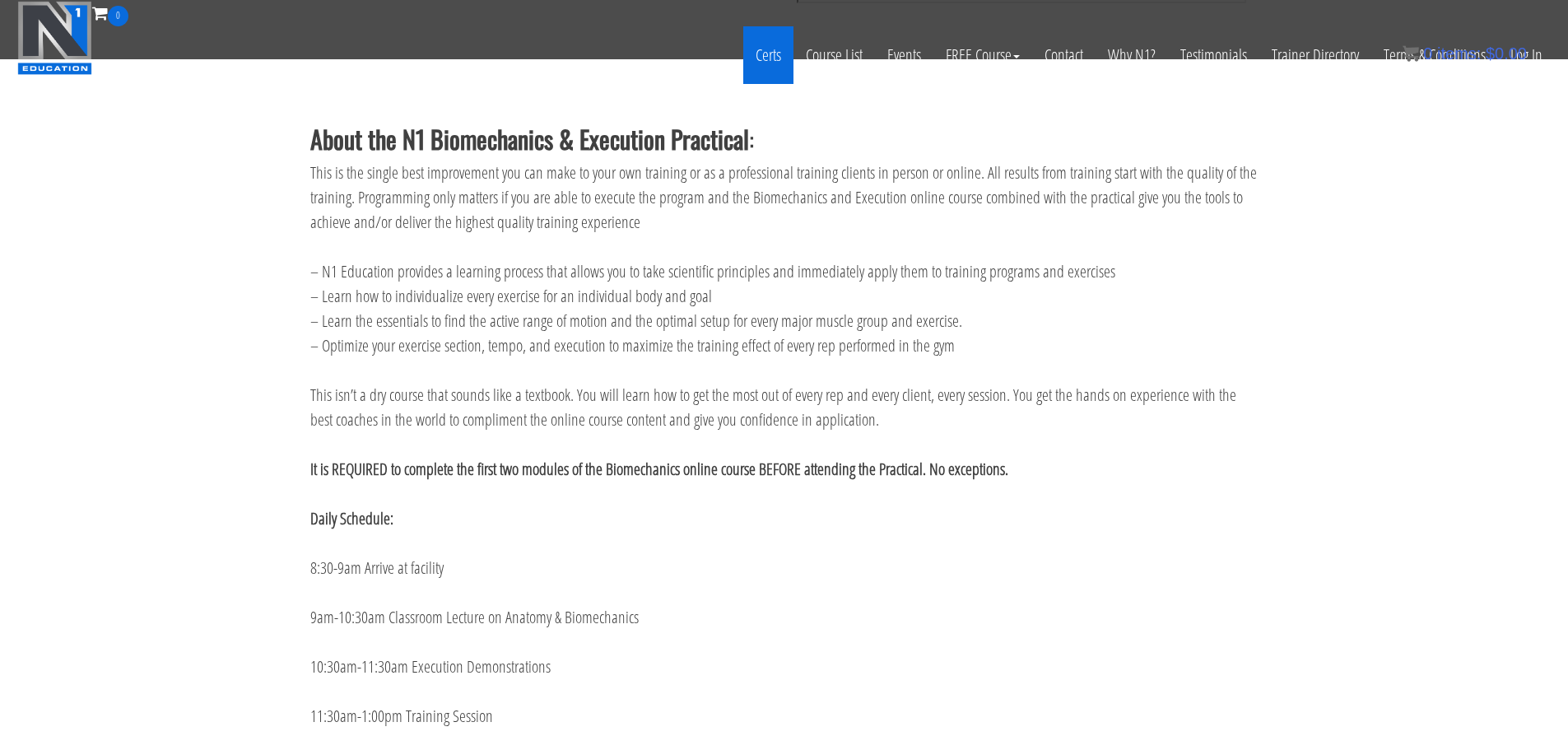
click at [753, 58] on link "Certs" at bounding box center [768, 56] width 51 height 58
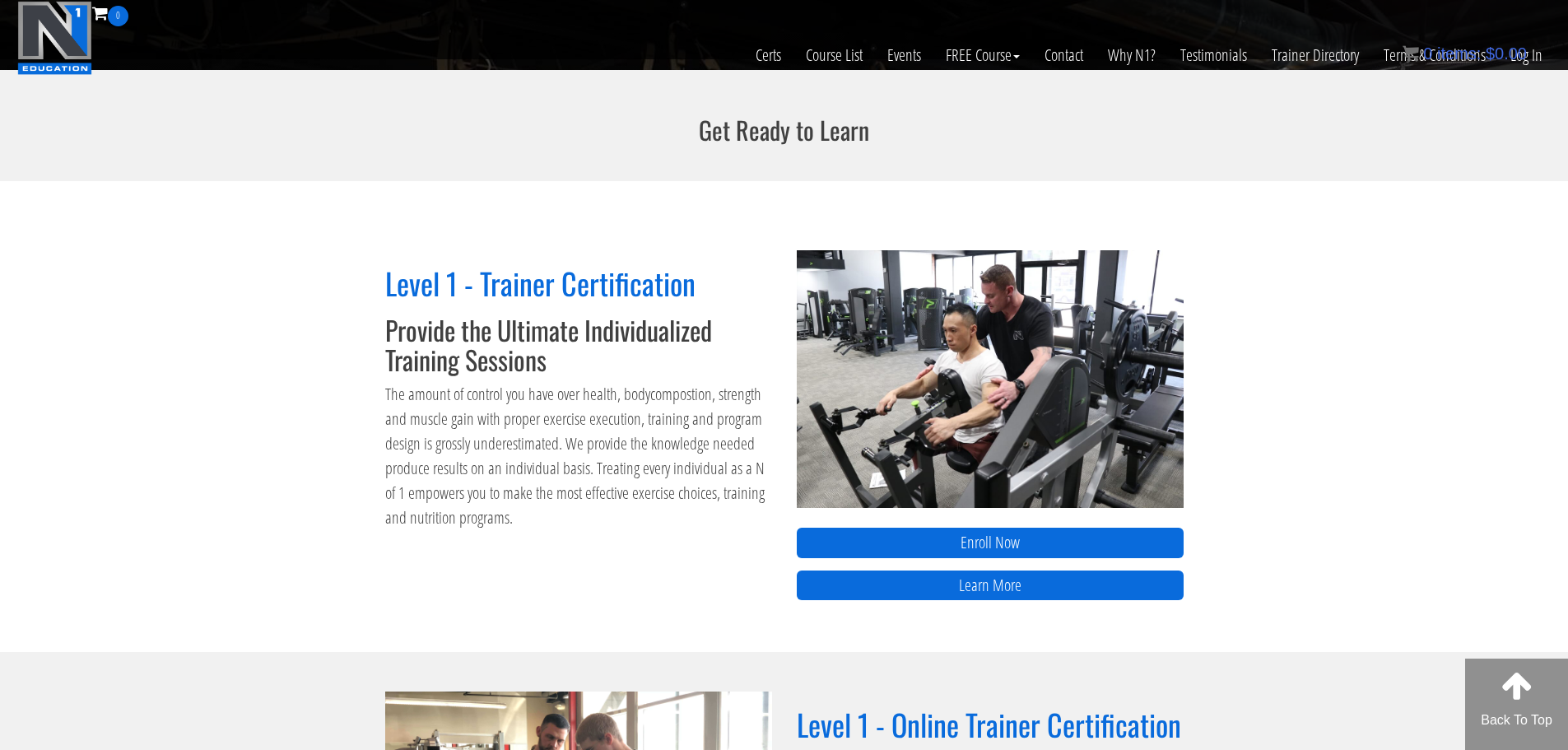
scroll to position [412, 0]
